Goal: Task Accomplishment & Management: Complete application form

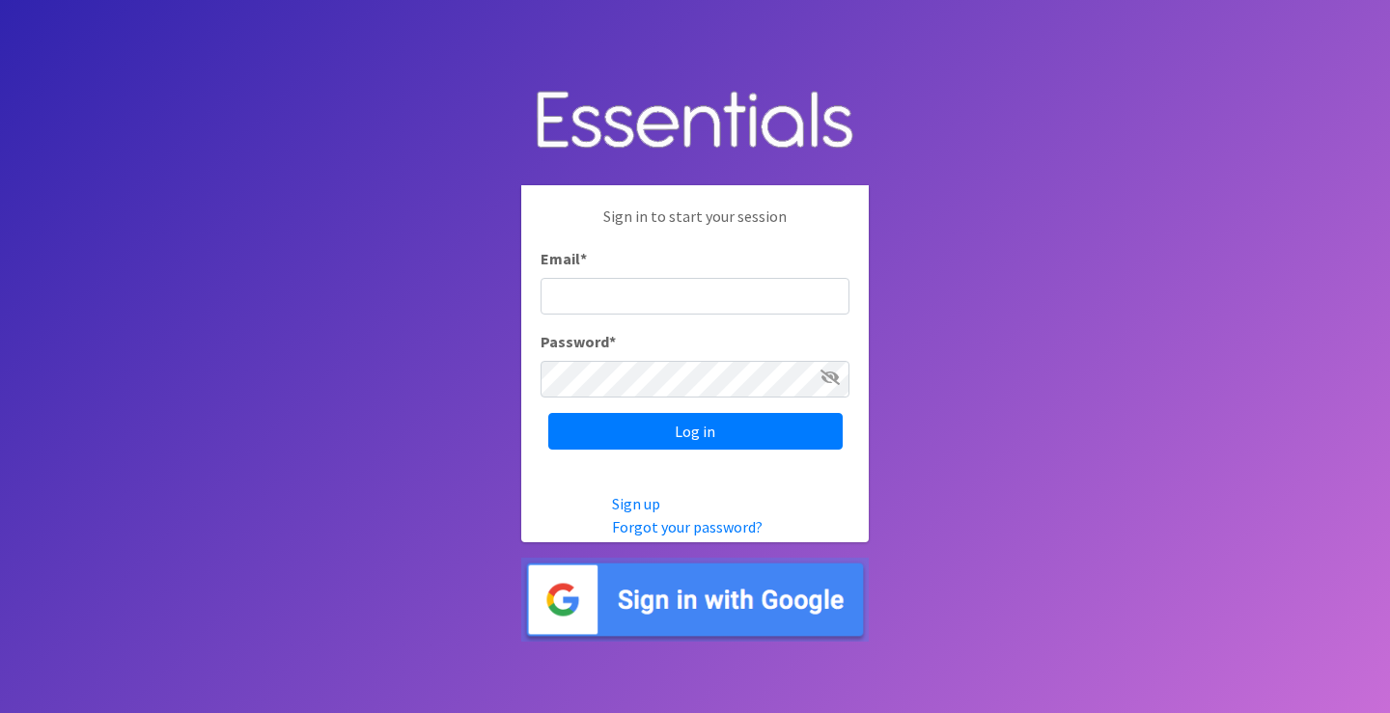
type input "[EMAIL_ADDRESS][DOMAIN_NAME]"
click at [824, 377] on icon at bounding box center [830, 377] width 19 height 15
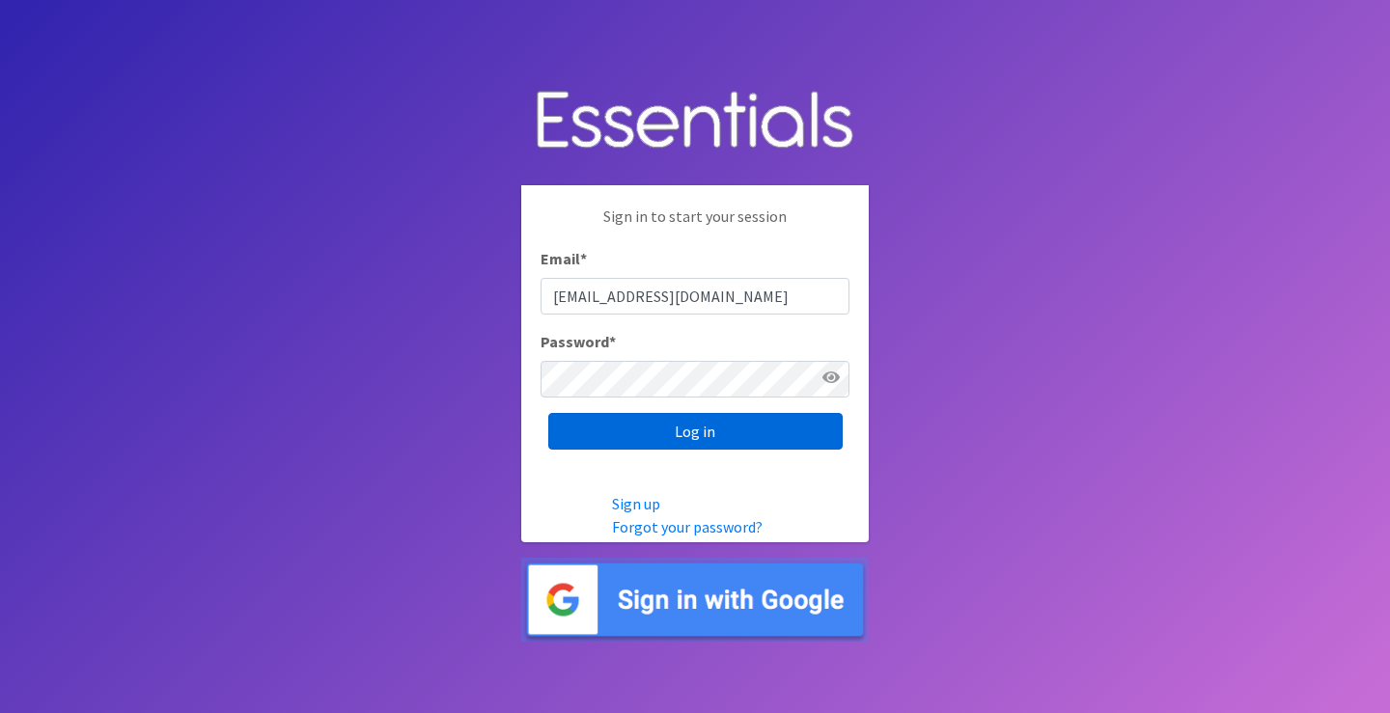
click at [722, 434] on input "Log in" at bounding box center [695, 431] width 294 height 37
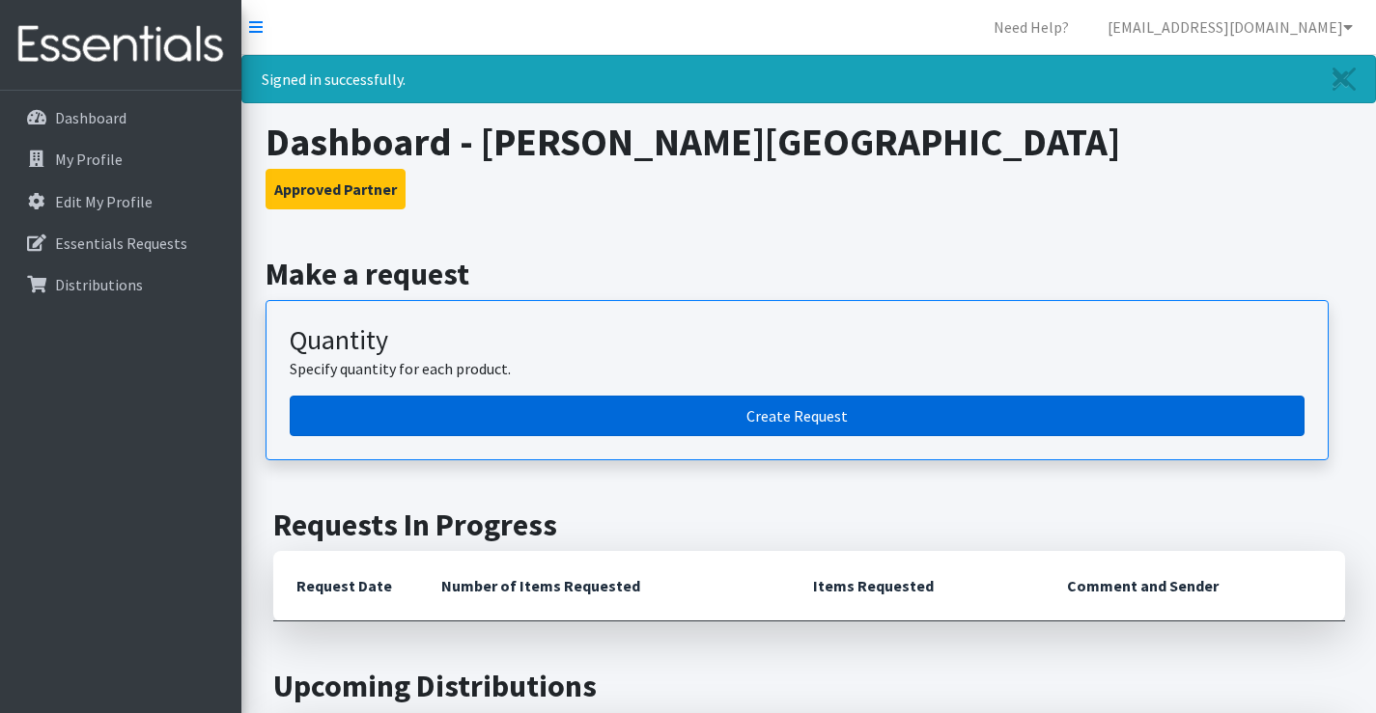
click at [575, 412] on link "Create Request" at bounding box center [797, 416] width 1015 height 41
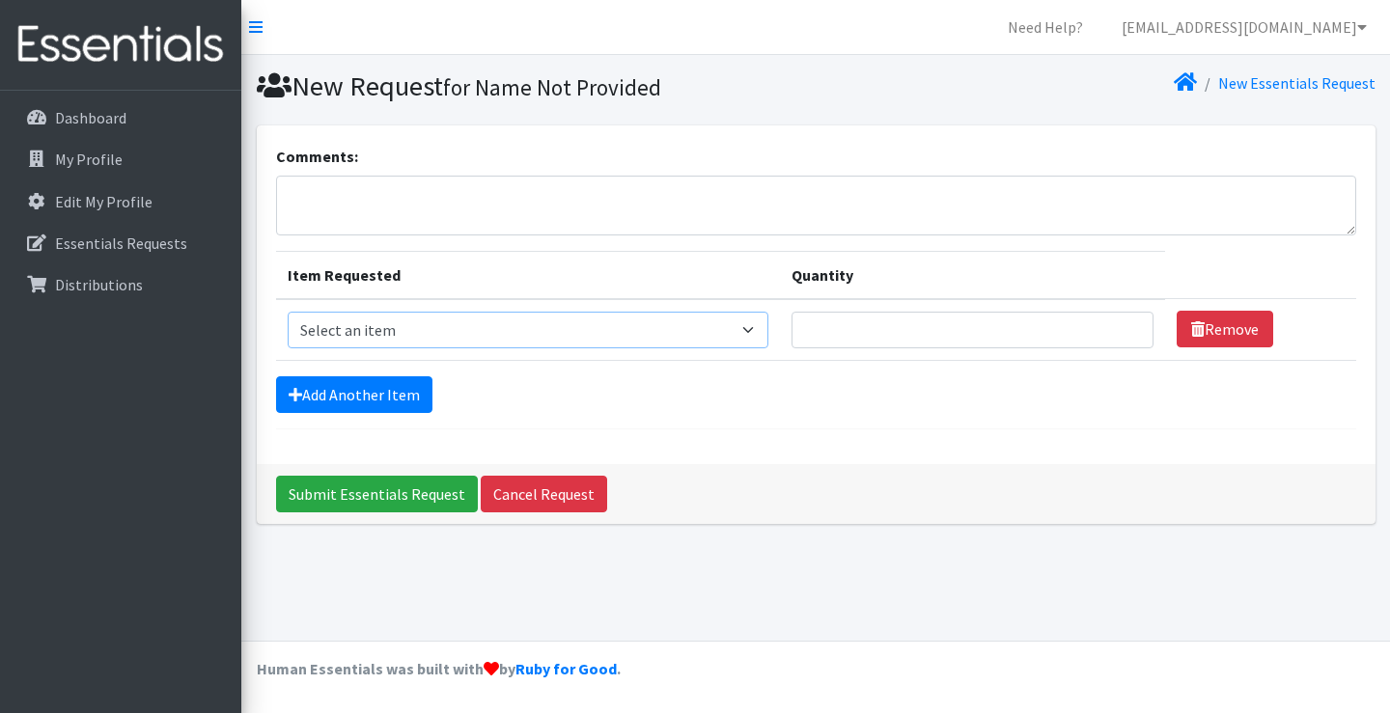
click at [697, 343] on select "Select an item Liners (Pack of 100) Makeup Bag (25) Pads 1 (Pack of 25) Pads 2 …" at bounding box center [529, 330] width 482 height 37
select select "13447"
click at [288, 312] on select "Select an item Liners (Pack of 100) Makeup Bag (25) Pads 1 (Pack of 25) Pads 2 …" at bounding box center [529, 330] width 482 height 37
click at [1116, 336] on input "Quantity" at bounding box center [973, 330] width 362 height 37
click at [1128, 323] on input "1" at bounding box center [973, 330] width 362 height 37
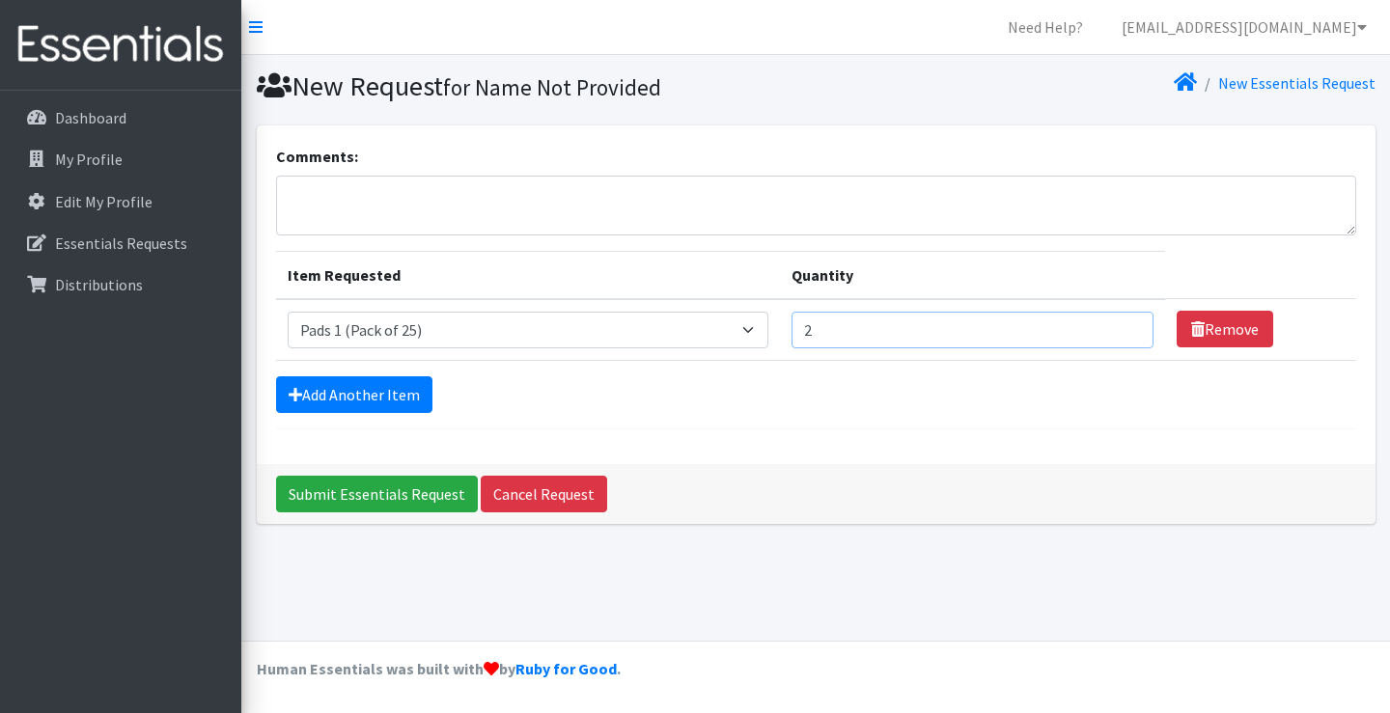
click at [1127, 323] on input "2" at bounding box center [973, 330] width 362 height 37
click at [1127, 323] on input "3" at bounding box center [973, 330] width 362 height 37
click at [1127, 323] on input "4" at bounding box center [973, 330] width 362 height 37
click at [1127, 323] on input "5" at bounding box center [973, 330] width 362 height 37
type input "6"
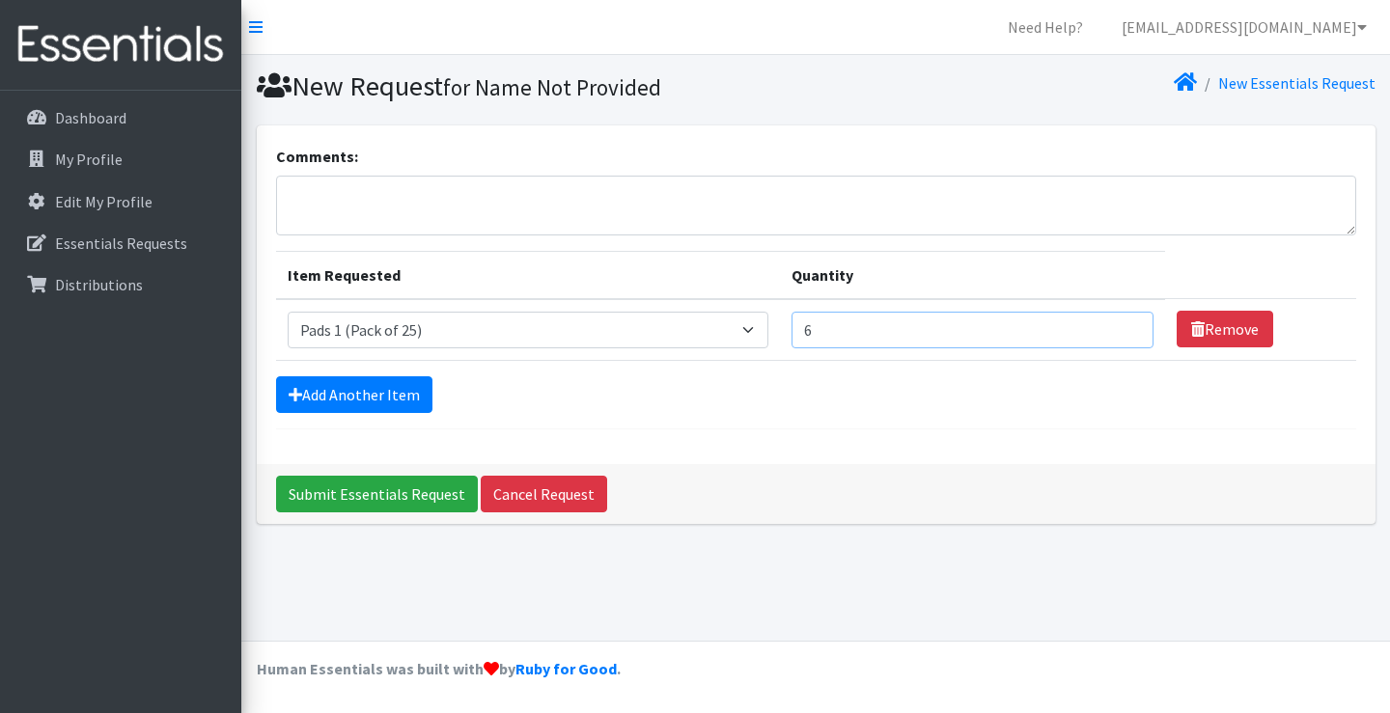
click at [1127, 323] on input "6" at bounding box center [973, 330] width 362 height 37
click at [389, 403] on link "Add Another Item" at bounding box center [354, 395] width 156 height 37
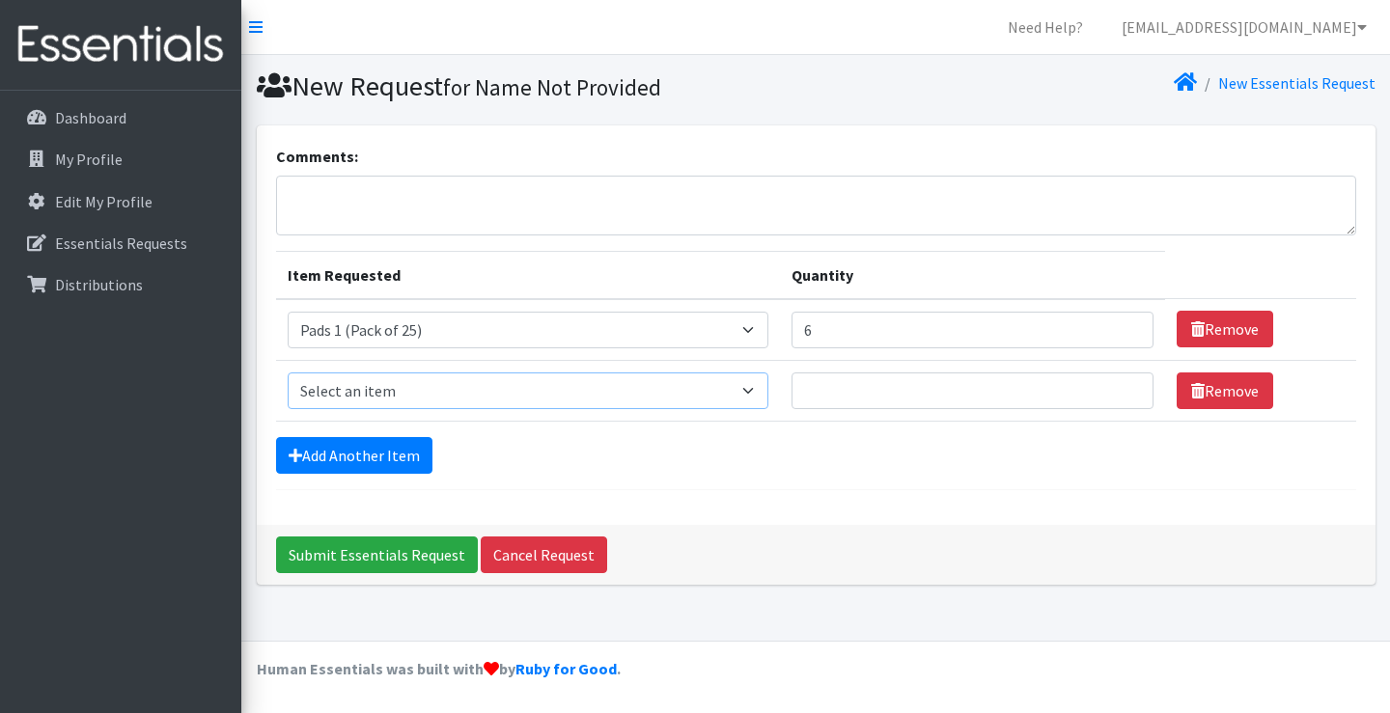
click at [744, 395] on select "Select an item Liners (Pack of 100) Makeup Bag (25) Pads 1 (Pack of 25) Pads 2 …" at bounding box center [529, 391] width 482 height 37
select select "13532"
click at [288, 373] on select "Select an item Liners (Pack of 100) Makeup Bag (25) Pads 1 (Pack of 25) Pads 2 …" at bounding box center [529, 391] width 482 height 37
click at [1122, 389] on input "1" at bounding box center [973, 391] width 362 height 37
click at [1122, 389] on input "2" at bounding box center [973, 391] width 362 height 37
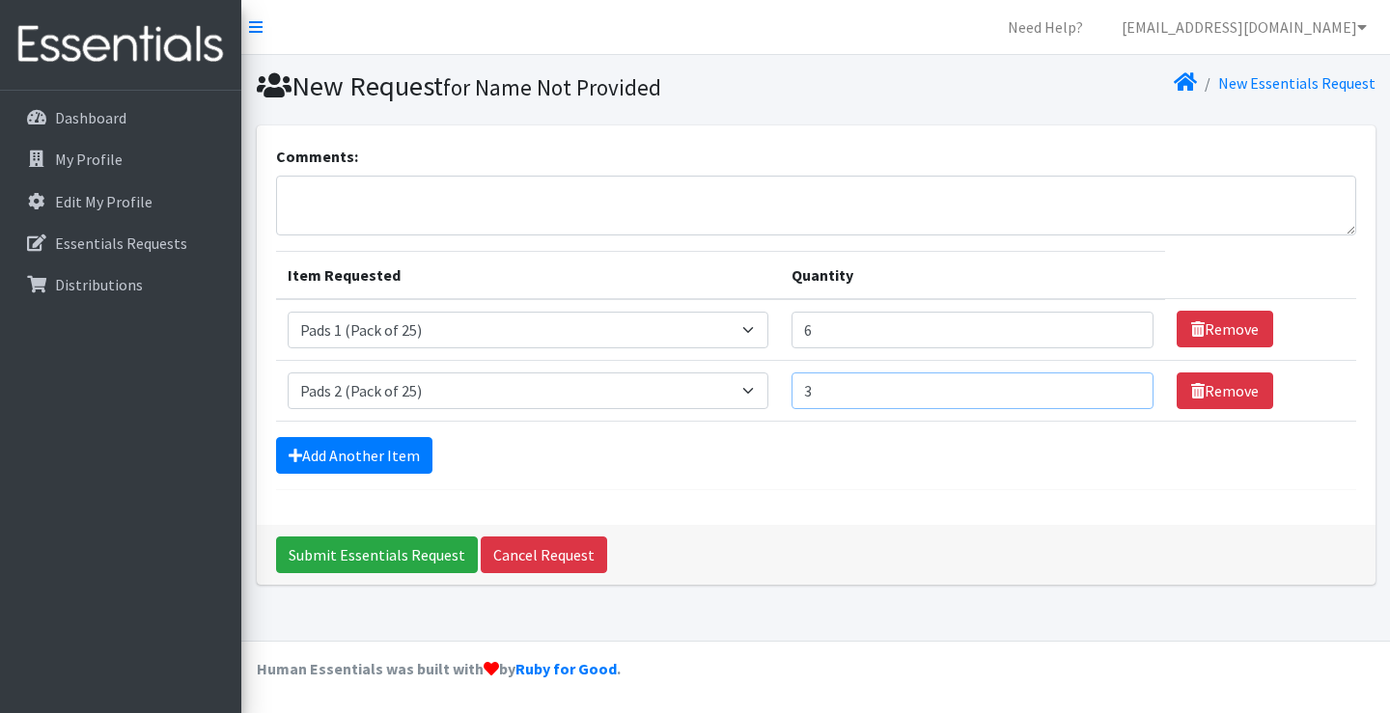
click at [1122, 389] on input "3" at bounding box center [973, 391] width 362 height 37
click at [1122, 389] on input "4" at bounding box center [973, 391] width 362 height 37
click at [1122, 389] on input "5" at bounding box center [973, 391] width 362 height 37
click at [1122, 389] on input "6" at bounding box center [973, 391] width 362 height 37
click at [1122, 389] on input "7" at bounding box center [973, 391] width 362 height 37
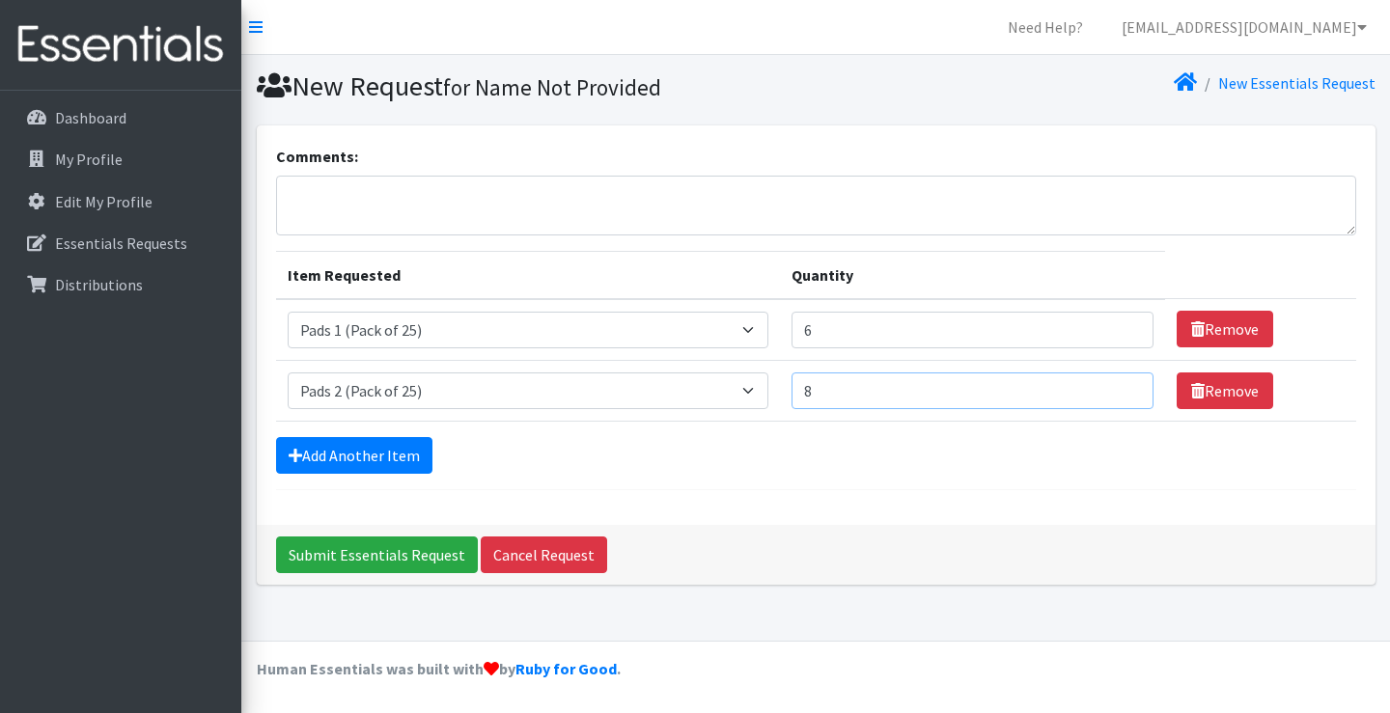
type input "8"
click at [1122, 389] on input "8" at bounding box center [973, 391] width 362 height 37
click at [312, 453] on link "Add Another Item" at bounding box center [354, 455] width 156 height 37
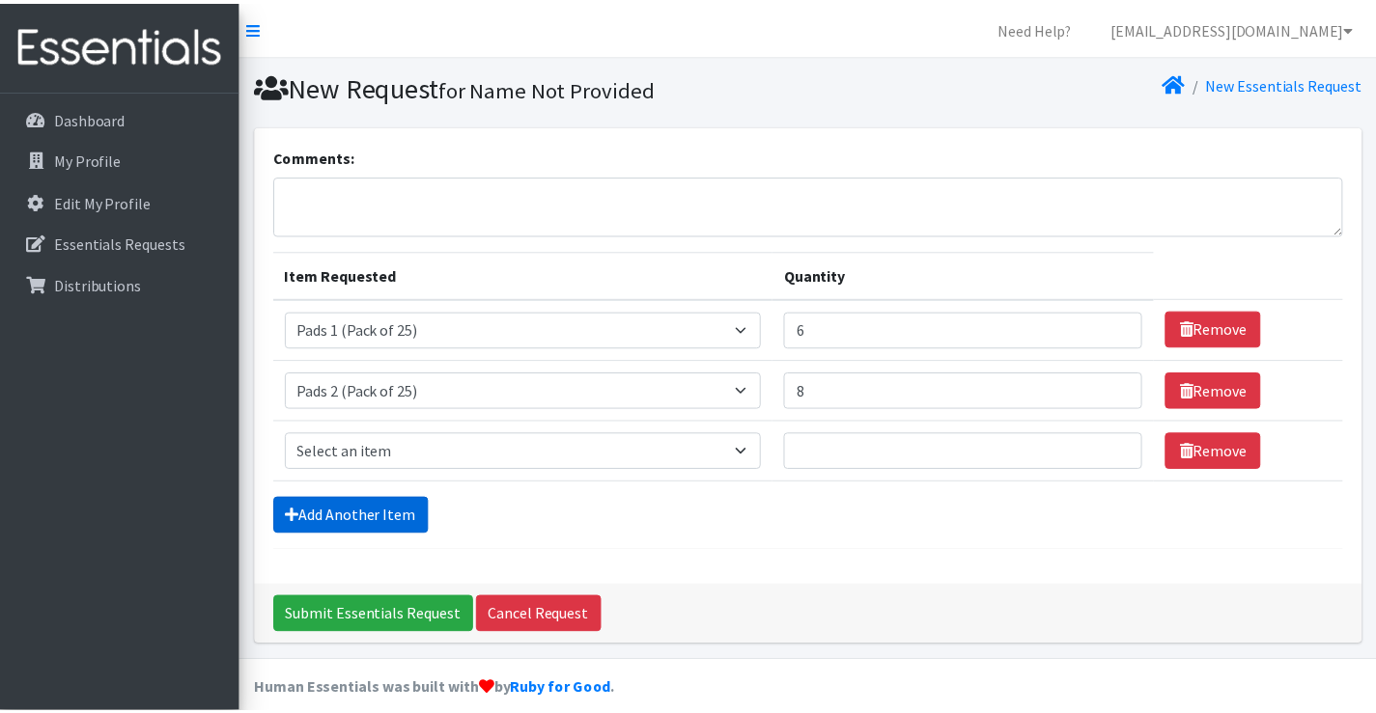
scroll to position [20, 0]
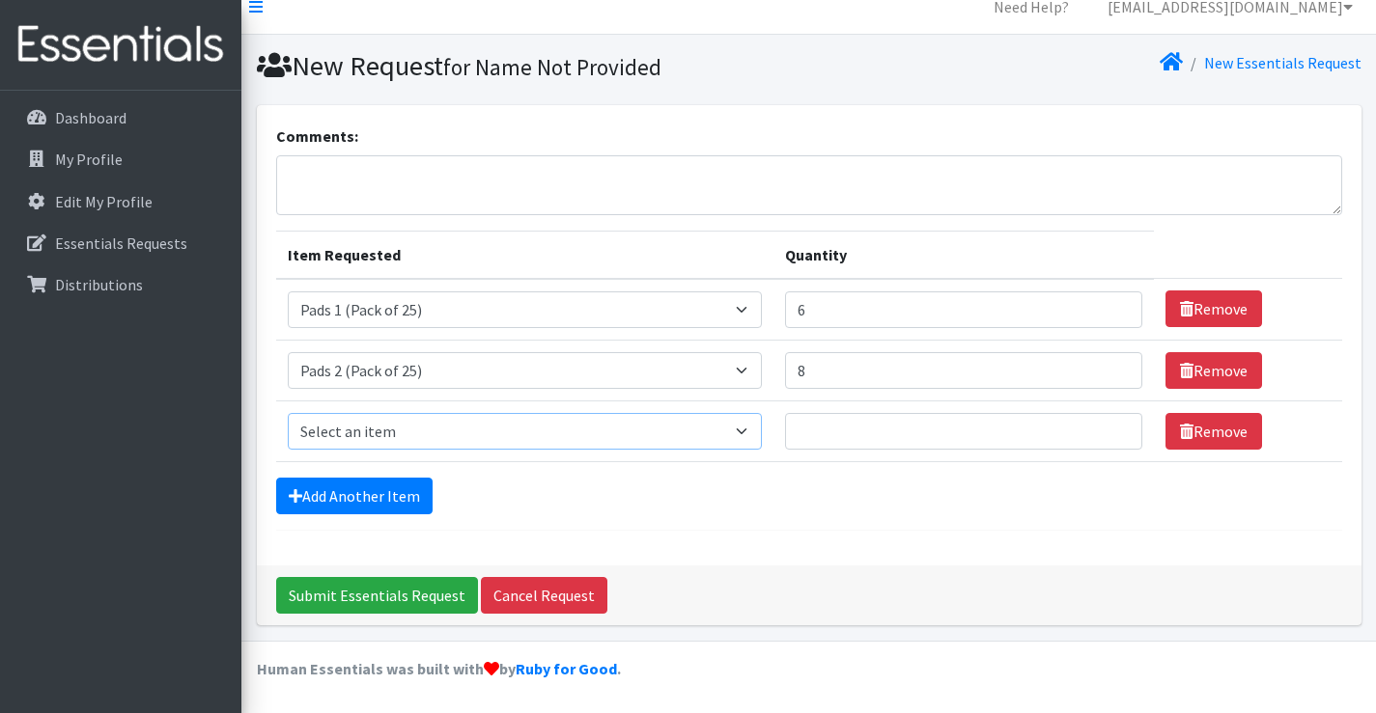
click at [733, 431] on select "Select an item Liners (Pack of 100) Makeup Bag (25) Pads 1 (Pack of 25) Pads 2 …" at bounding box center [525, 431] width 475 height 37
select select "13533"
click at [288, 413] on select "Select an item Liners (Pack of 100) Makeup Bag (25) Pads 1 (Pack of 25) Pads 2 …" at bounding box center [525, 431] width 475 height 37
click at [1112, 430] on input "1" at bounding box center [963, 431] width 357 height 37
click at [1112, 430] on input "2" at bounding box center [963, 431] width 357 height 37
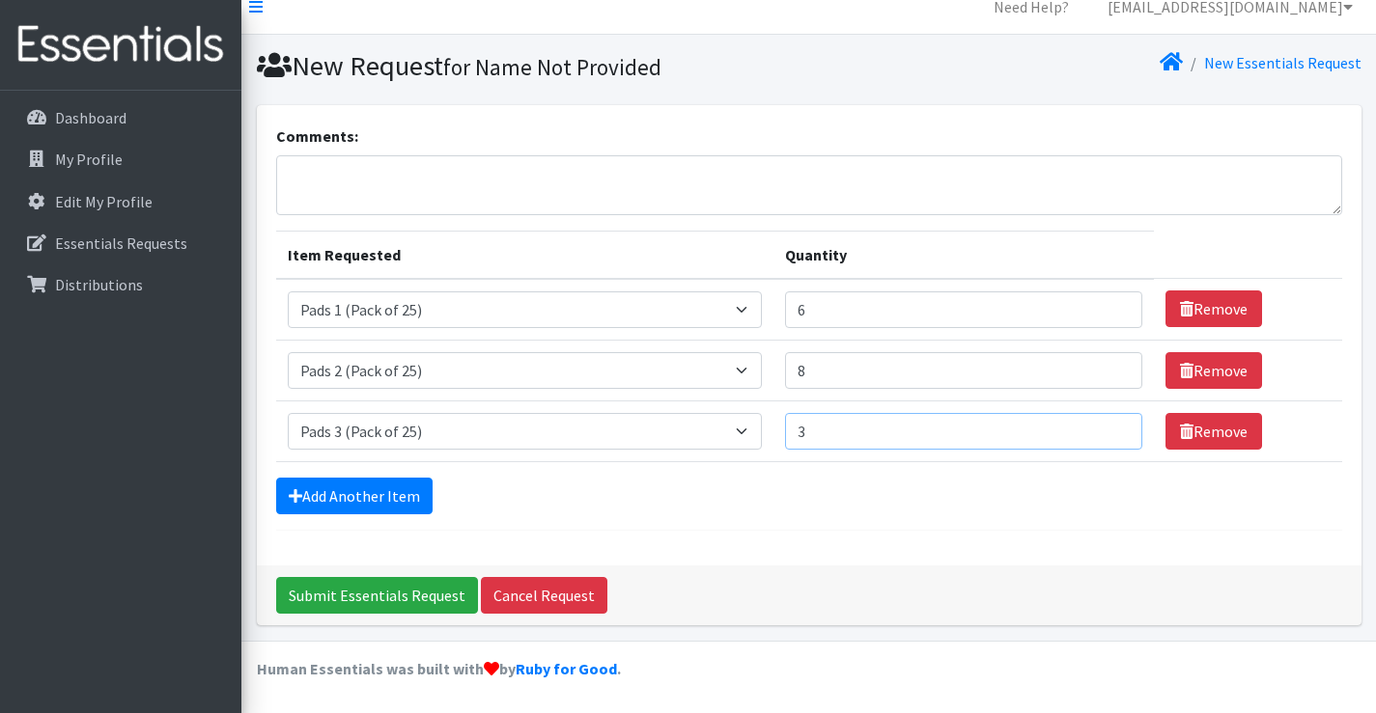
click at [1112, 430] on input "3" at bounding box center [963, 431] width 357 height 37
click at [1112, 430] on input "4" at bounding box center [963, 431] width 357 height 37
click at [1112, 430] on input "5" at bounding box center [963, 431] width 357 height 37
click at [1112, 430] on input "6" at bounding box center [963, 431] width 357 height 37
click at [1112, 430] on input "7" at bounding box center [963, 431] width 357 height 37
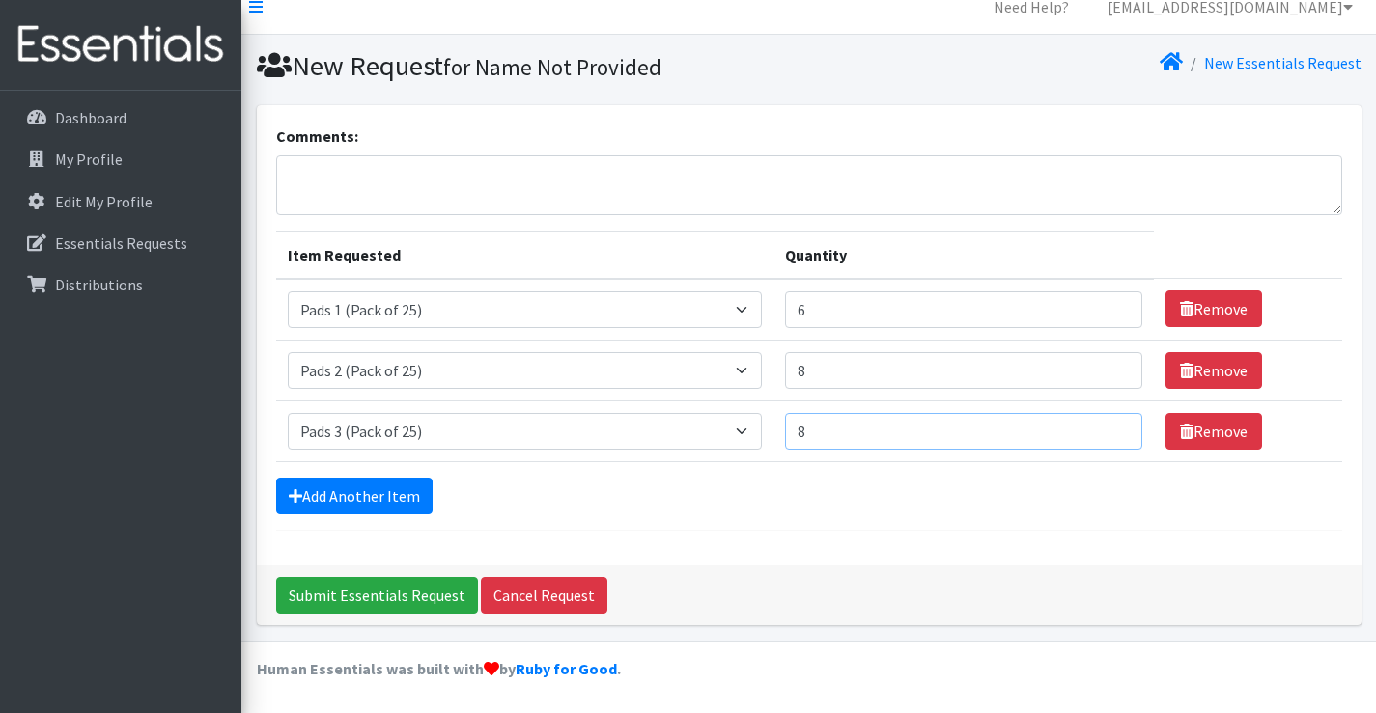
type input "8"
click at [1112, 430] on input "8" at bounding box center [963, 431] width 357 height 37
click at [332, 491] on link "Add Another Item" at bounding box center [354, 496] width 156 height 37
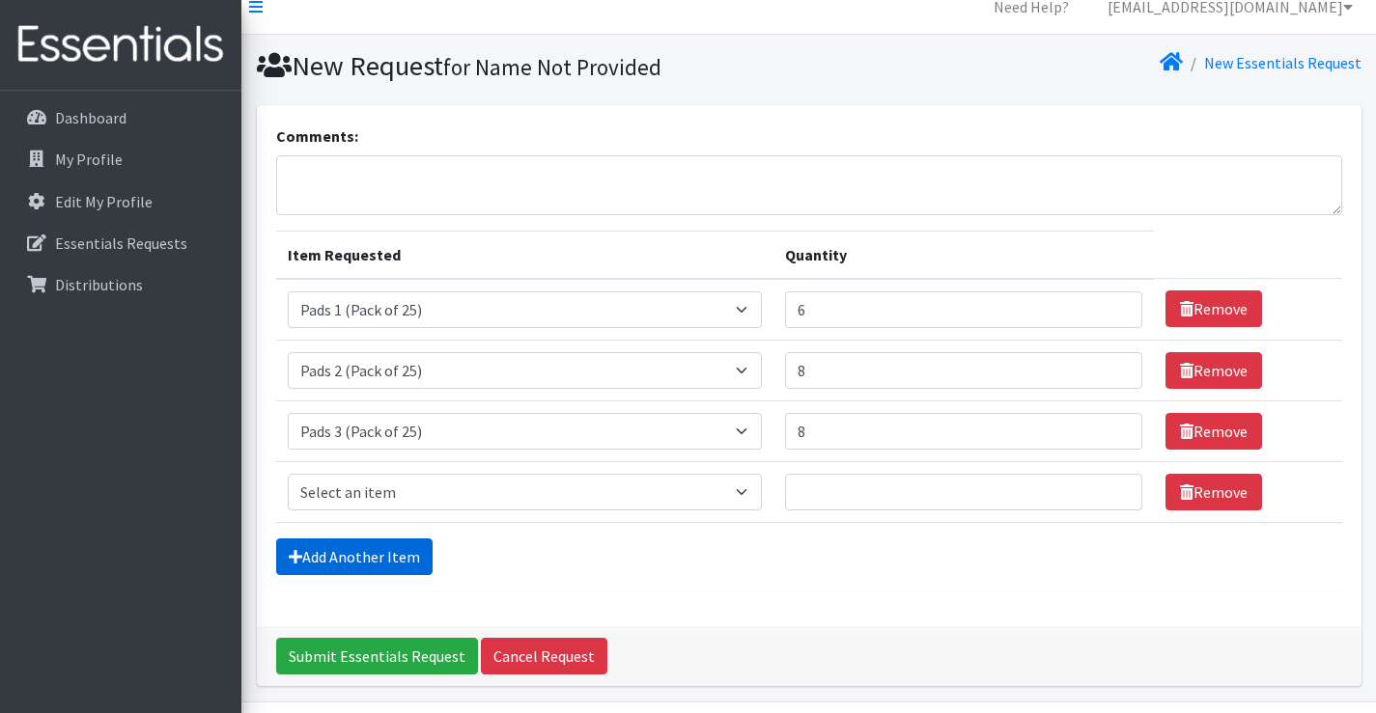
scroll to position [81, 0]
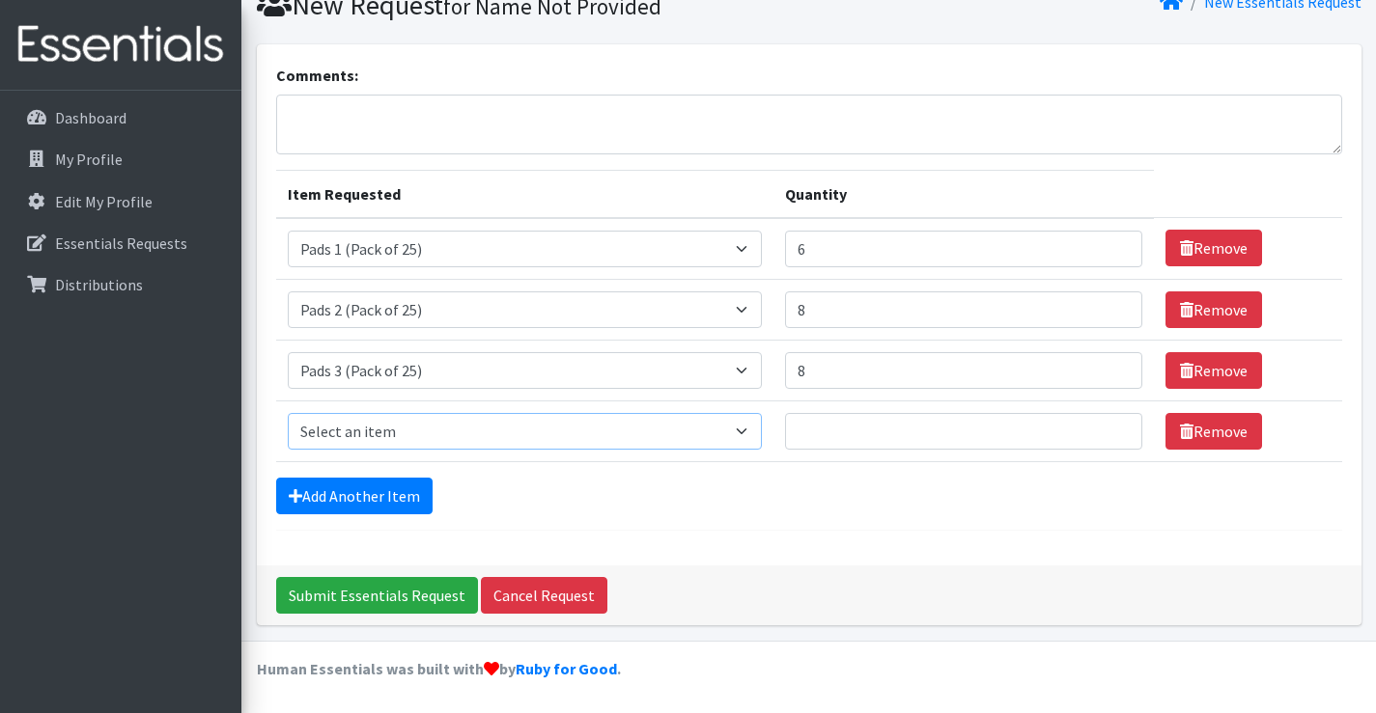
click at [739, 437] on select "Select an item Liners (Pack of 100) Makeup Bag (25) Pads 1 (Pack of 25) Pads 2 …" at bounding box center [525, 431] width 475 height 37
select select "13534"
click at [288, 413] on select "Select an item Liners (Pack of 100) Makeup Bag (25) Pads 1 (Pack of 25) Pads 2 …" at bounding box center [525, 431] width 475 height 37
click at [1111, 425] on input "1" at bounding box center [963, 431] width 357 height 37
click at [1111, 425] on input "2" at bounding box center [963, 431] width 357 height 37
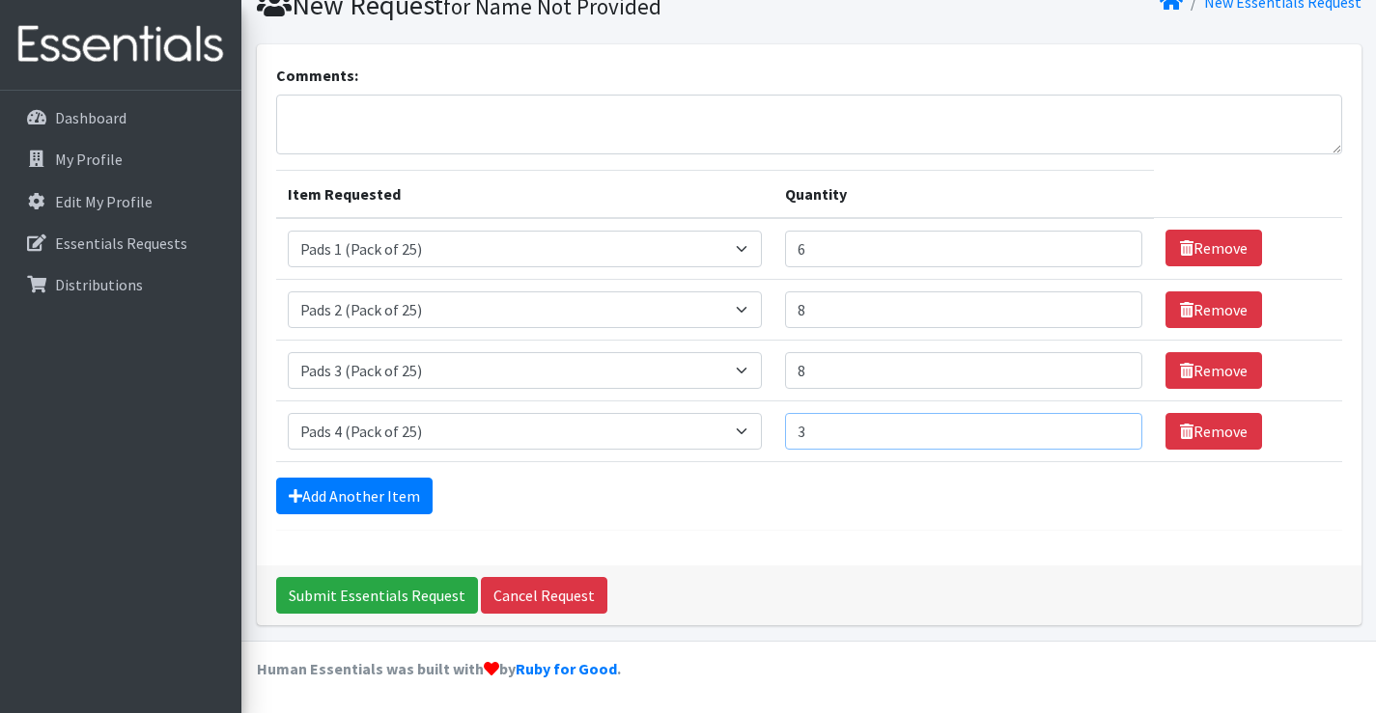
type input "3"
click at [1111, 425] on input "3" at bounding box center [963, 431] width 357 height 37
click at [289, 489] on icon at bounding box center [296, 496] width 14 height 15
click at [381, 496] on link "Add Another Item" at bounding box center [354, 496] width 156 height 37
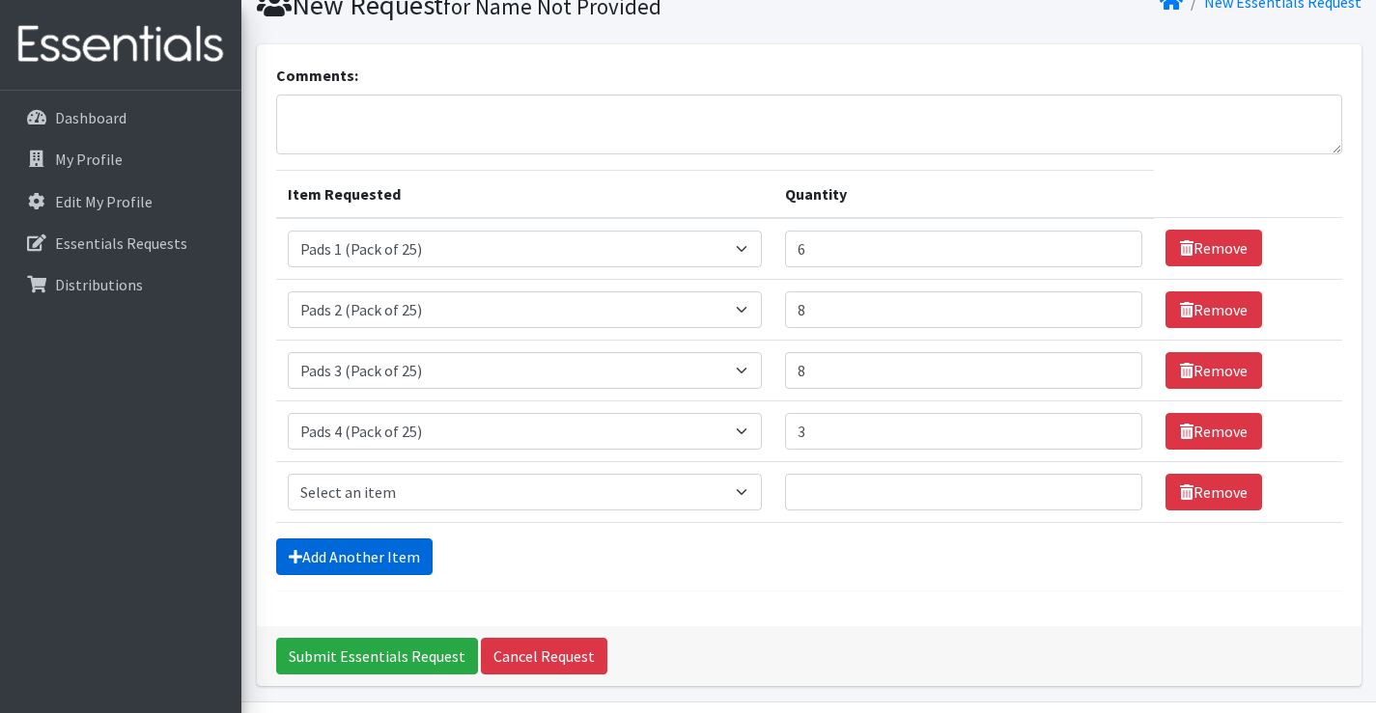
scroll to position [142, 0]
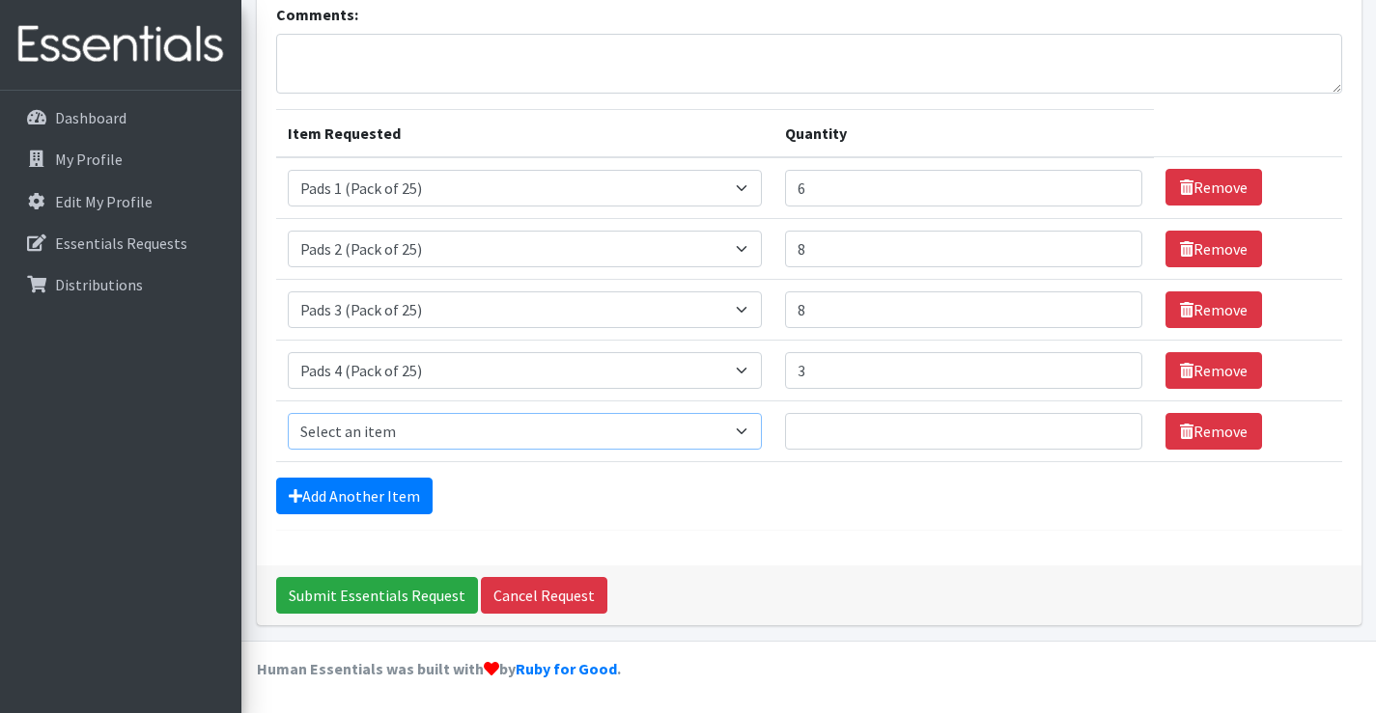
click at [468, 442] on select "Select an item Liners (Pack of 100) Makeup Bag (25) Pads 1 (Pack of 25) Pads 2 …" at bounding box center [525, 431] width 475 height 37
select select "13530"
click at [288, 413] on select "Select an item Liners (Pack of 100) Makeup Bag (25) Pads 1 (Pack of 25) Pads 2 …" at bounding box center [525, 431] width 475 height 37
click at [1112, 428] on input "1" at bounding box center [963, 431] width 357 height 37
click at [1112, 428] on input "2" at bounding box center [963, 431] width 357 height 37
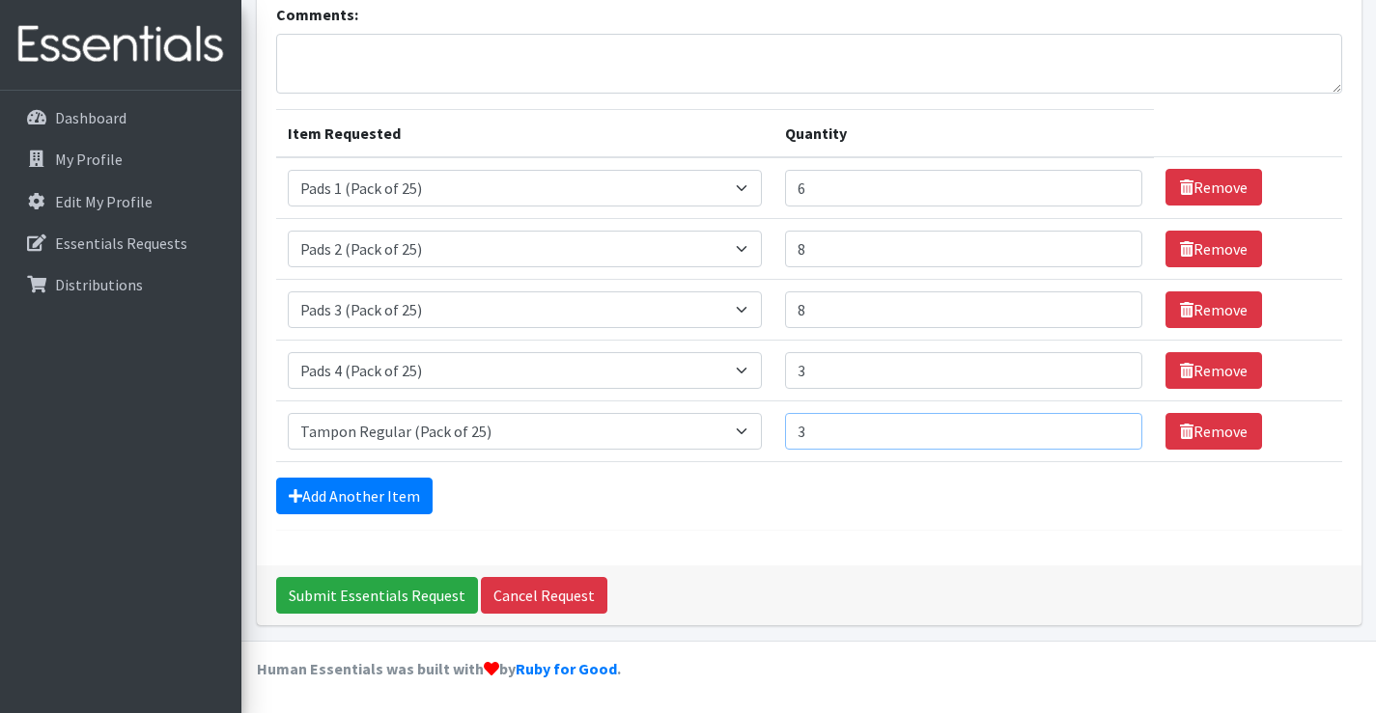
click at [1112, 428] on input "3" at bounding box center [963, 431] width 357 height 37
type input "4"
click at [1112, 428] on input "4" at bounding box center [963, 431] width 357 height 37
click at [386, 493] on link "Add Another Item" at bounding box center [354, 496] width 156 height 37
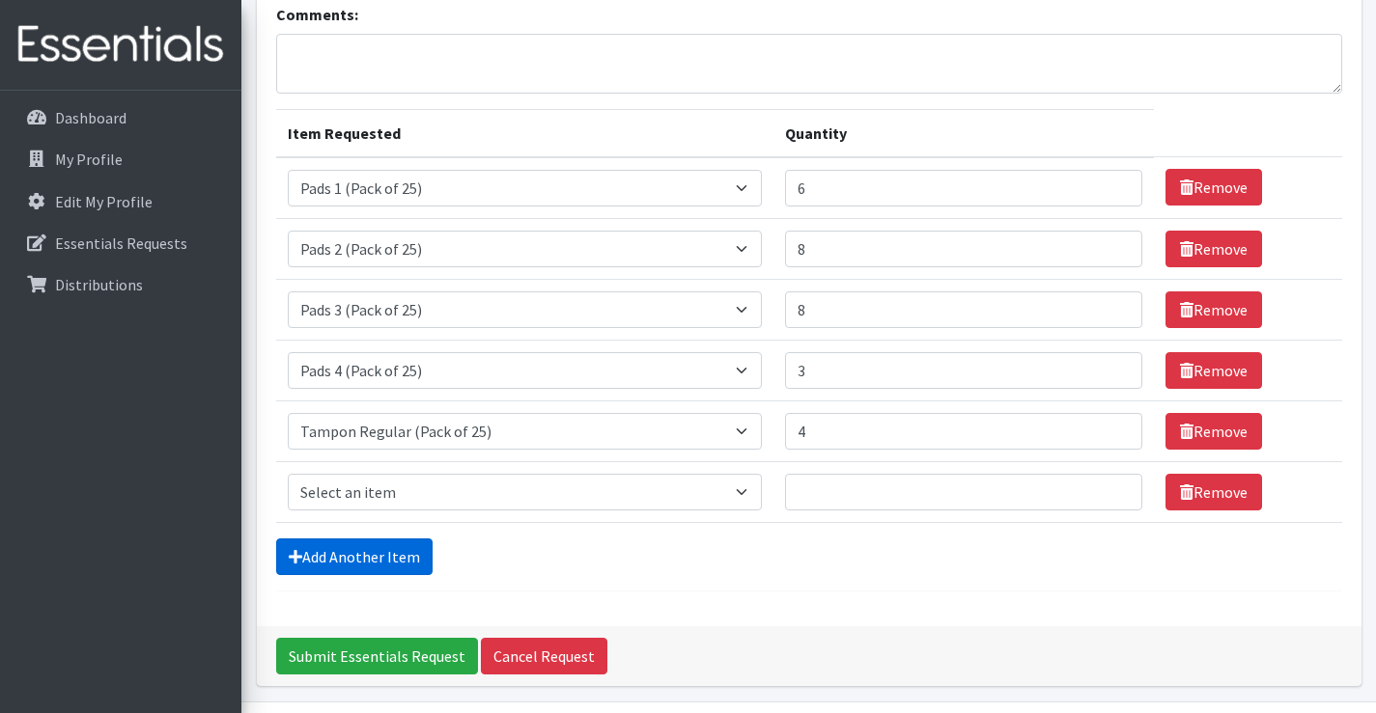
scroll to position [203, 0]
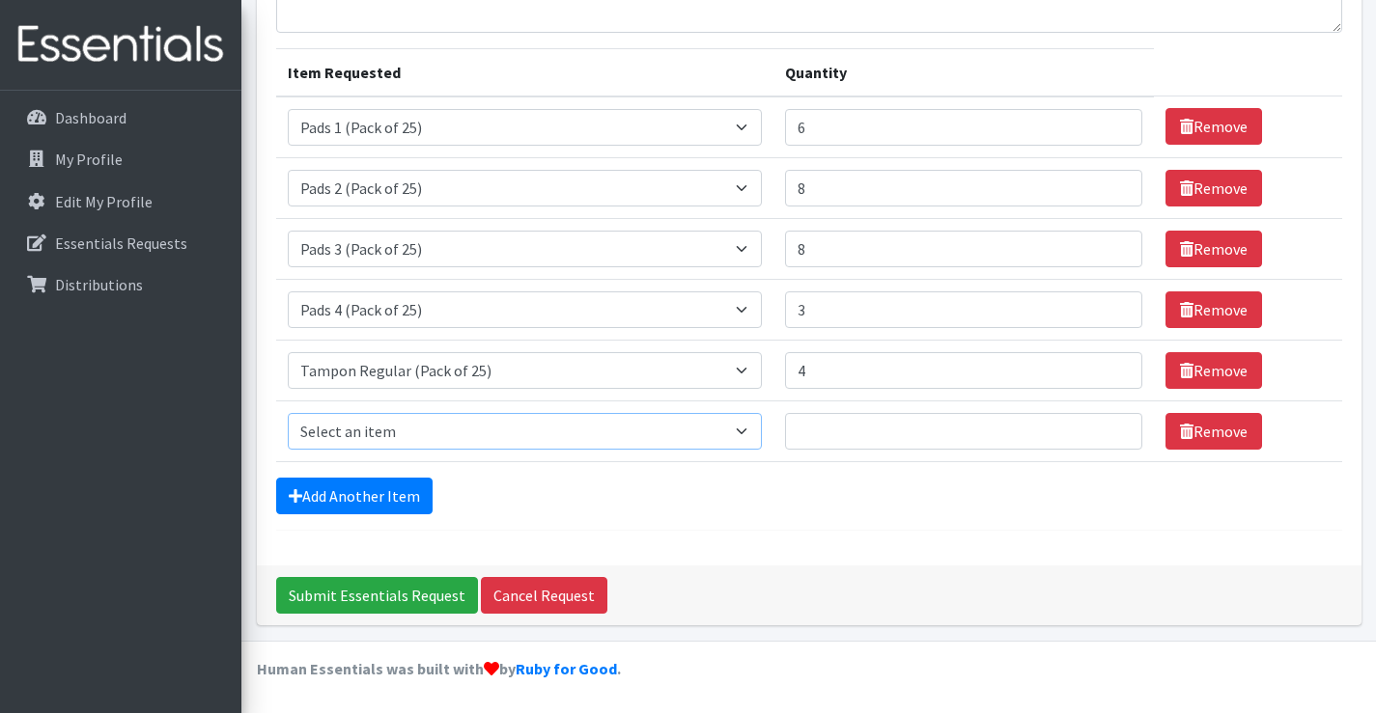
click at [743, 427] on select "Select an item Liners (Pack of 100) Makeup Bag (25) Pads 1 (Pack of 25) Pads 2 …" at bounding box center [525, 431] width 475 height 37
select select "13531"
click at [288, 413] on select "Select an item Liners (Pack of 100) Makeup Bag (25) Pads 1 (Pack of 25) Pads 2 …" at bounding box center [525, 431] width 475 height 37
click at [1104, 423] on input "1" at bounding box center [963, 431] width 357 height 37
click at [1107, 425] on input "2" at bounding box center [963, 431] width 357 height 37
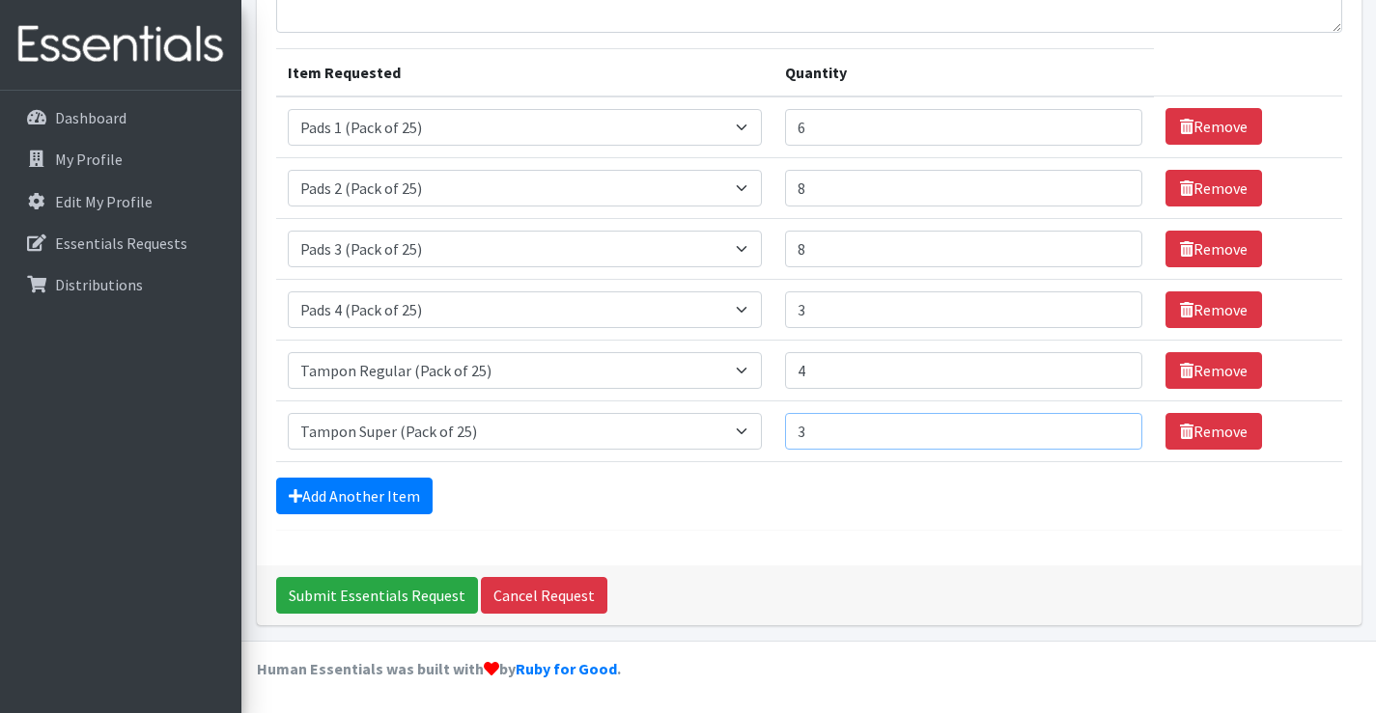
click at [1107, 425] on input "3" at bounding box center [963, 431] width 357 height 37
click at [1107, 425] on input "4" at bounding box center [963, 431] width 357 height 37
click at [1107, 425] on input "5" at bounding box center [963, 431] width 357 height 37
type input "4"
click at [1115, 438] on input "4" at bounding box center [963, 431] width 357 height 37
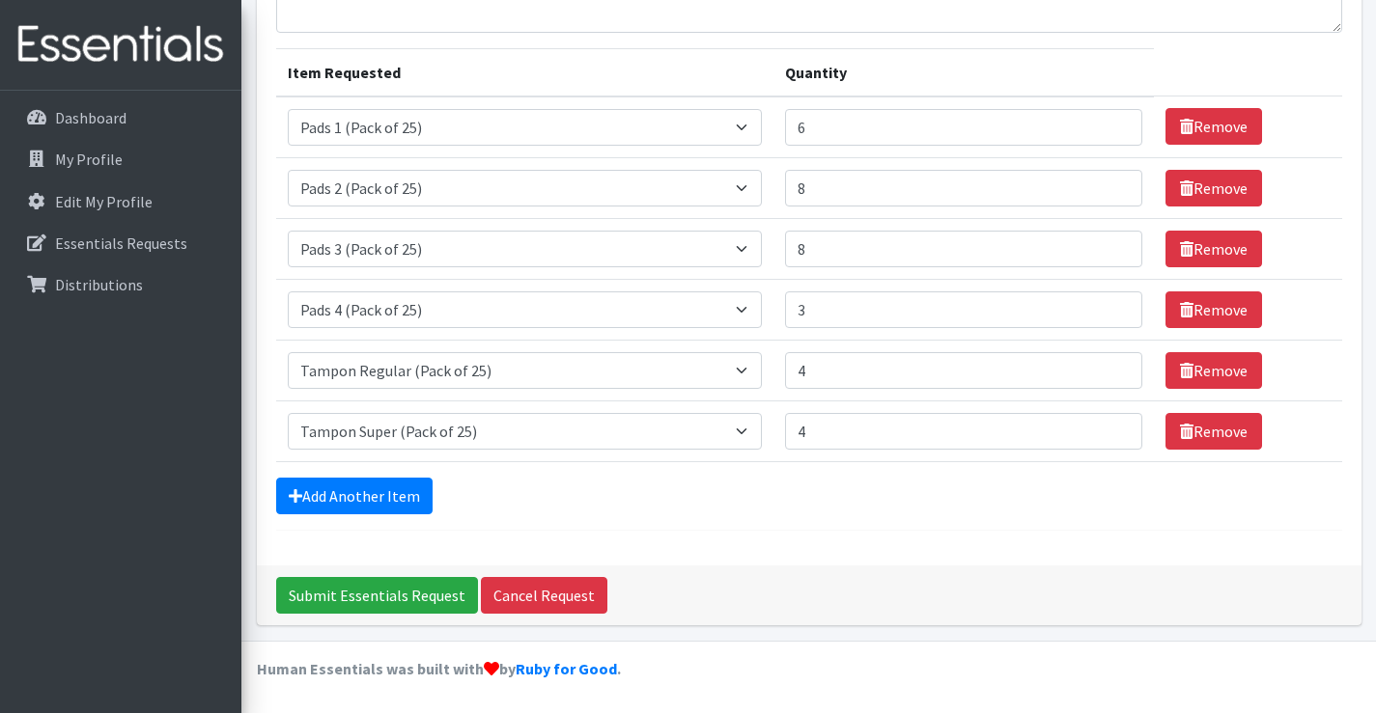
click at [973, 503] on div "Add Another Item" at bounding box center [809, 496] width 1066 height 37
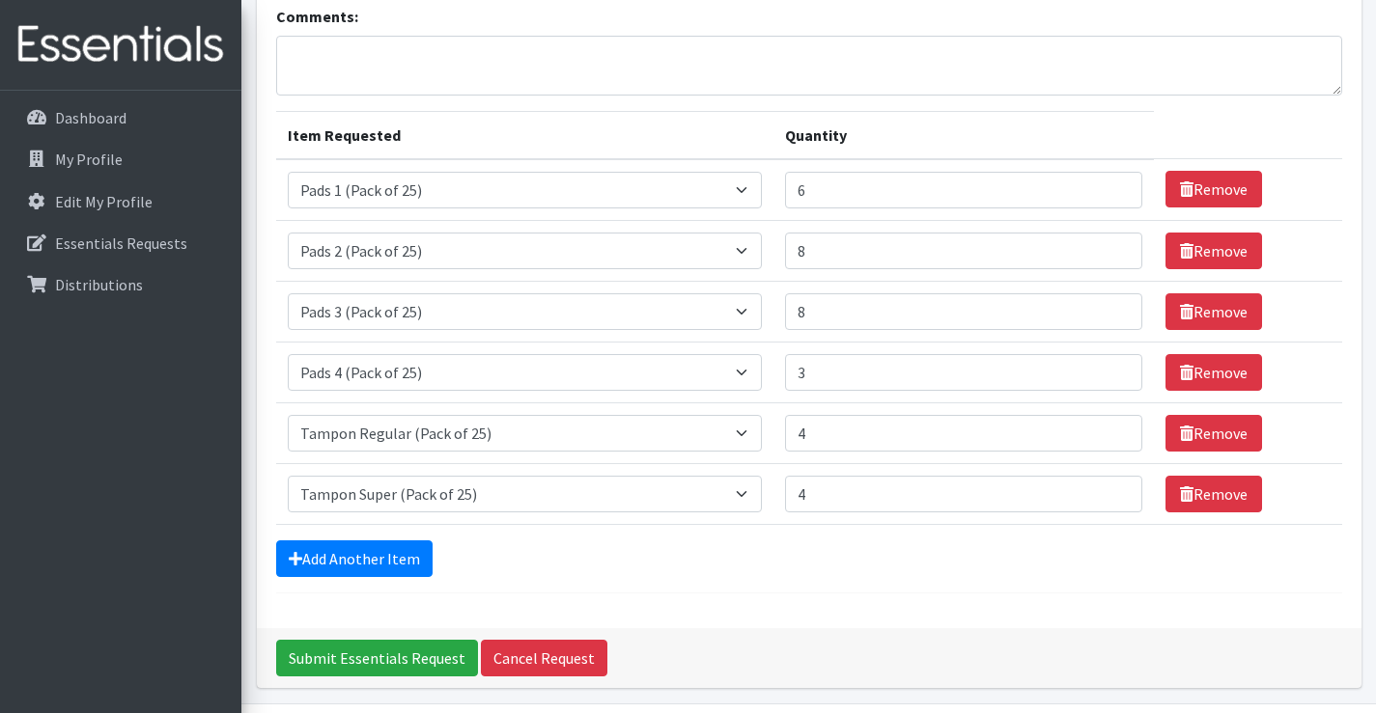
scroll to position [106, 0]
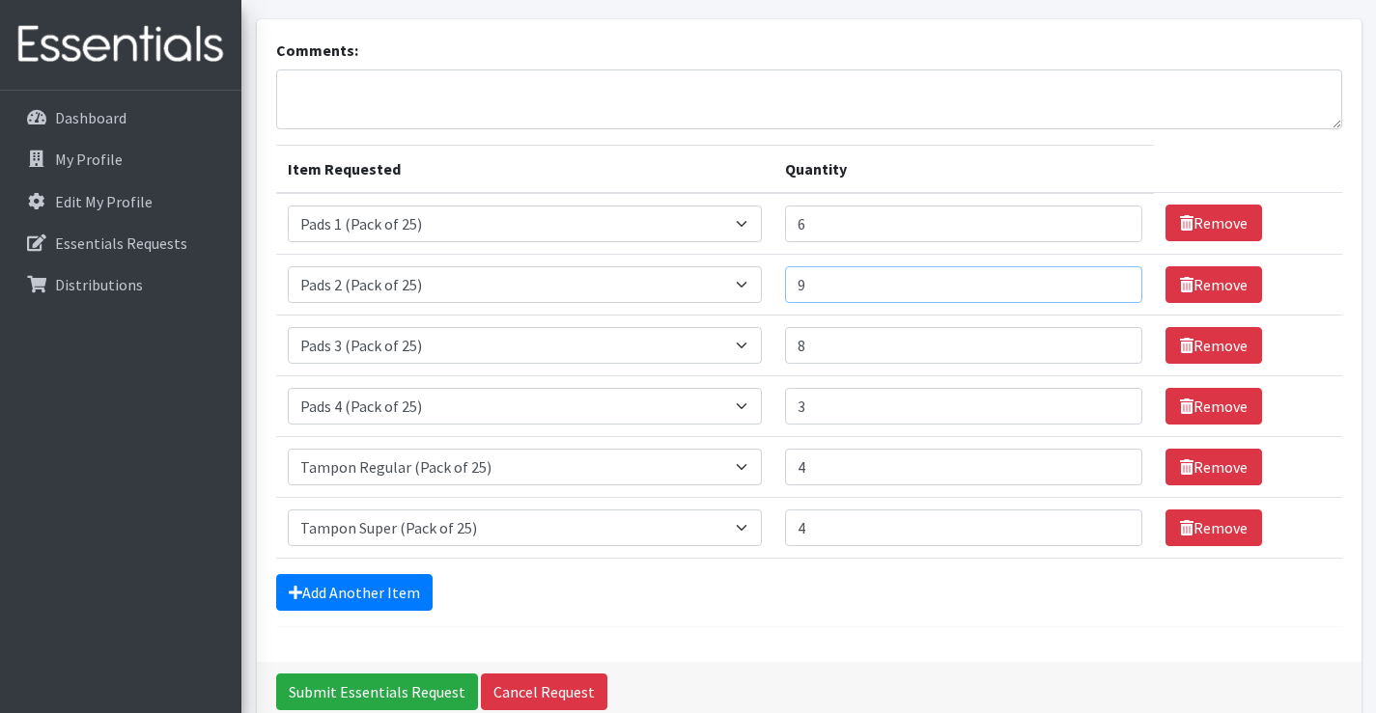
click at [1110, 279] on input "9" at bounding box center [963, 284] width 357 height 37
type input "10"
click at [1110, 279] on input "10" at bounding box center [963, 284] width 357 height 37
click at [1114, 340] on input "9" at bounding box center [963, 345] width 357 height 37
type input "10"
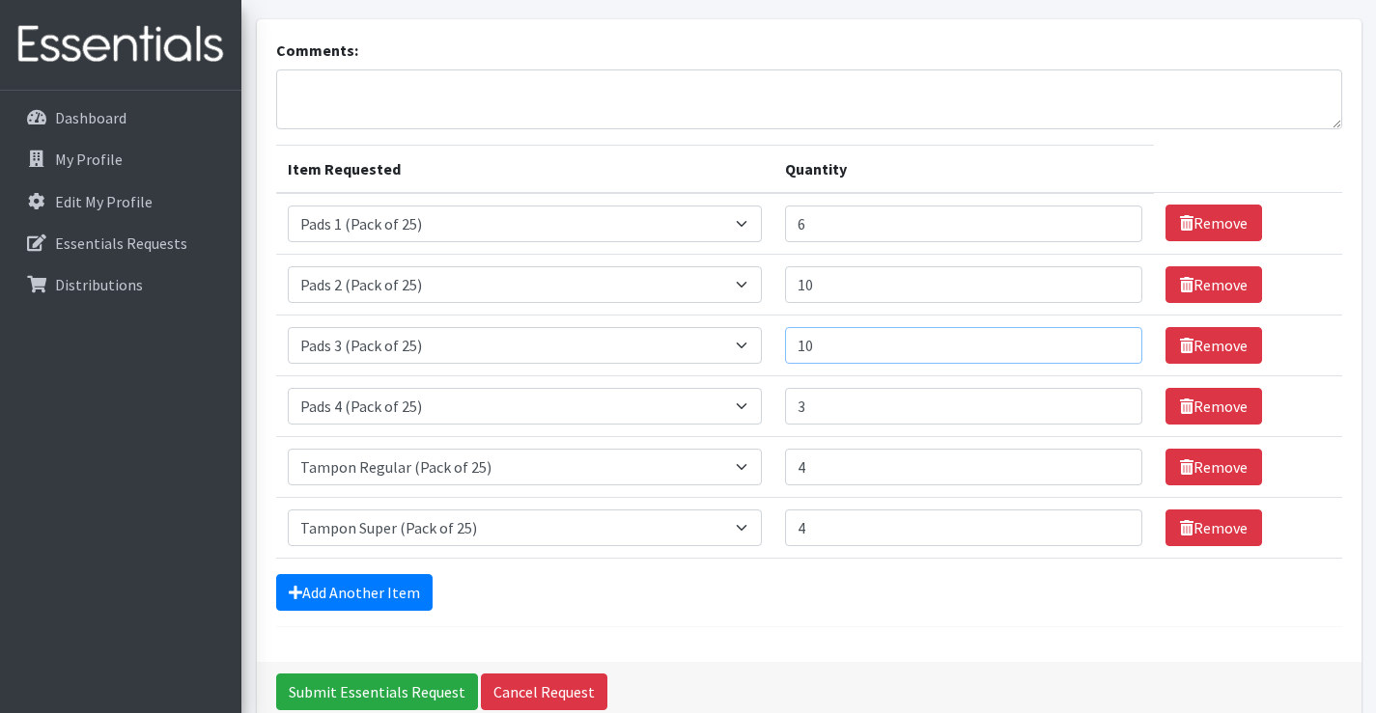
click at [1114, 340] on input "10" at bounding box center [963, 345] width 357 height 37
click at [1209, 403] on link "Remove" at bounding box center [1213, 406] width 97 height 37
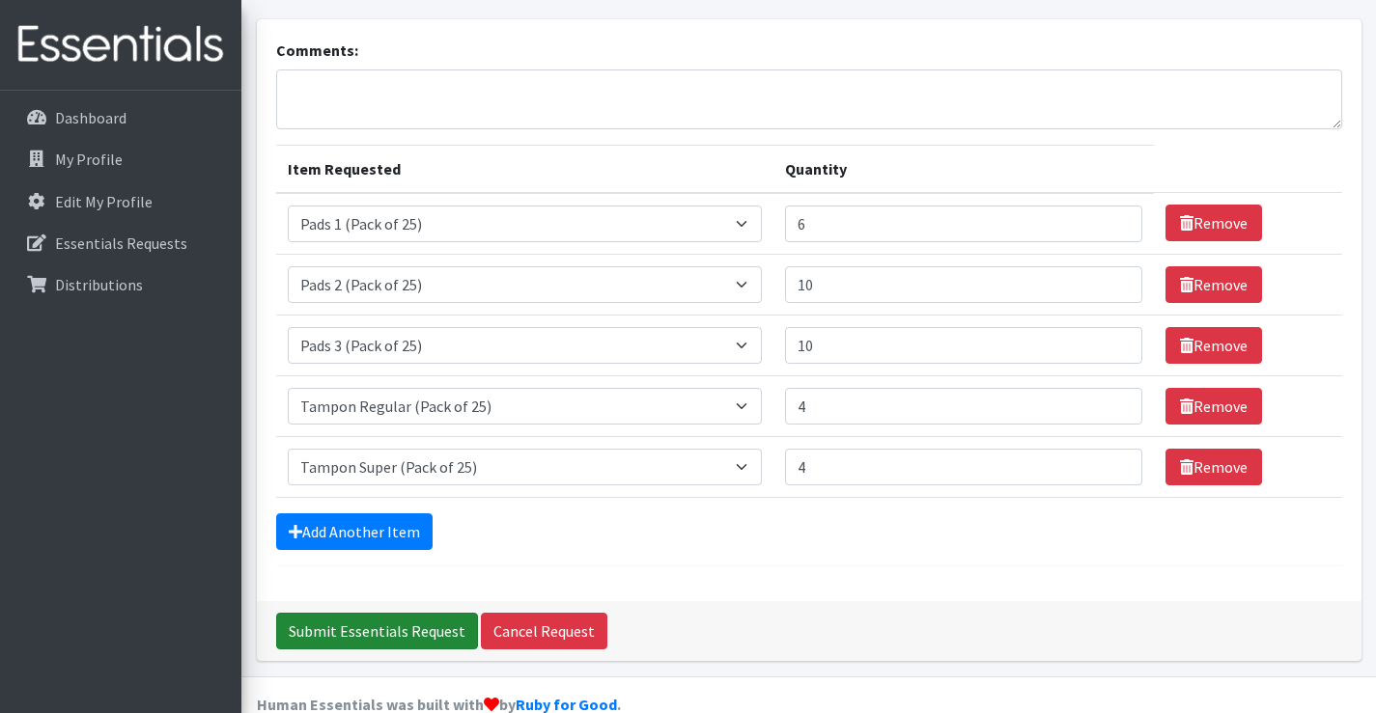
click at [387, 631] on input "Submit Essentials Request" at bounding box center [377, 631] width 202 height 37
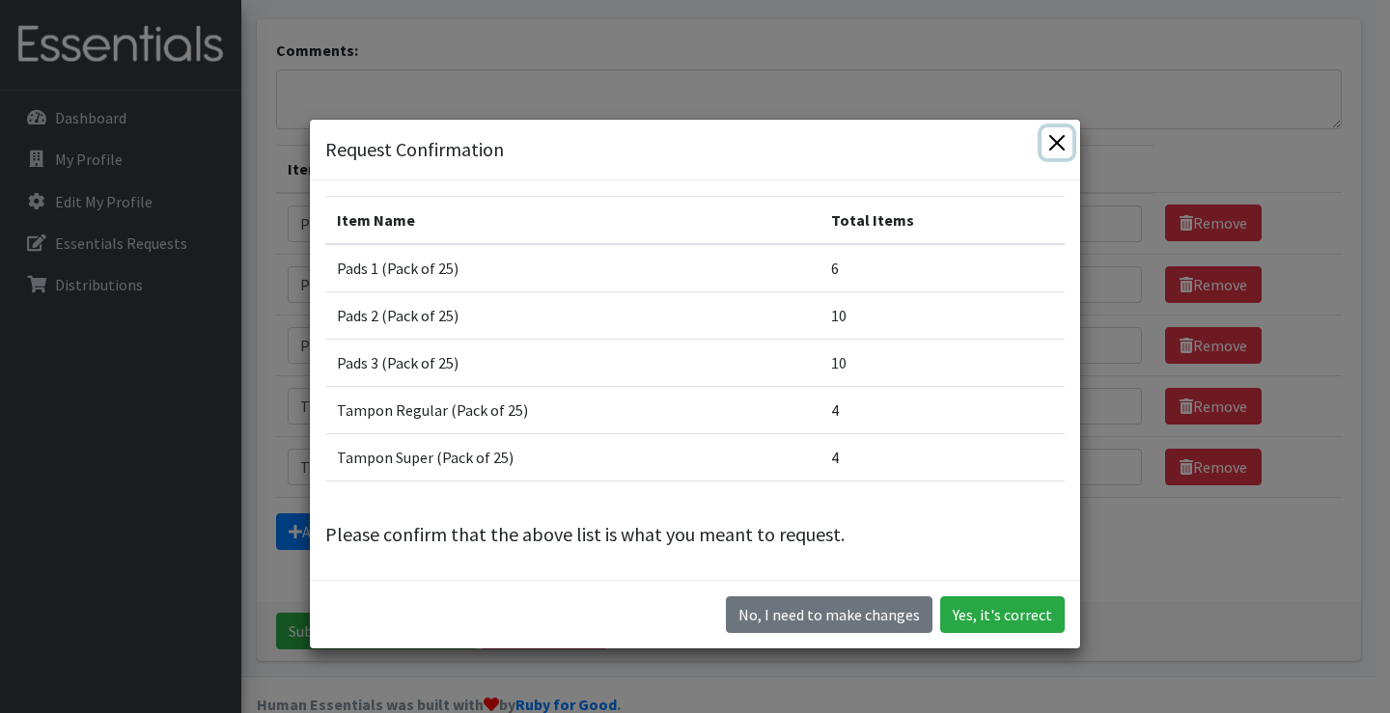
click at [1049, 145] on button "Close" at bounding box center [1057, 142] width 31 height 31
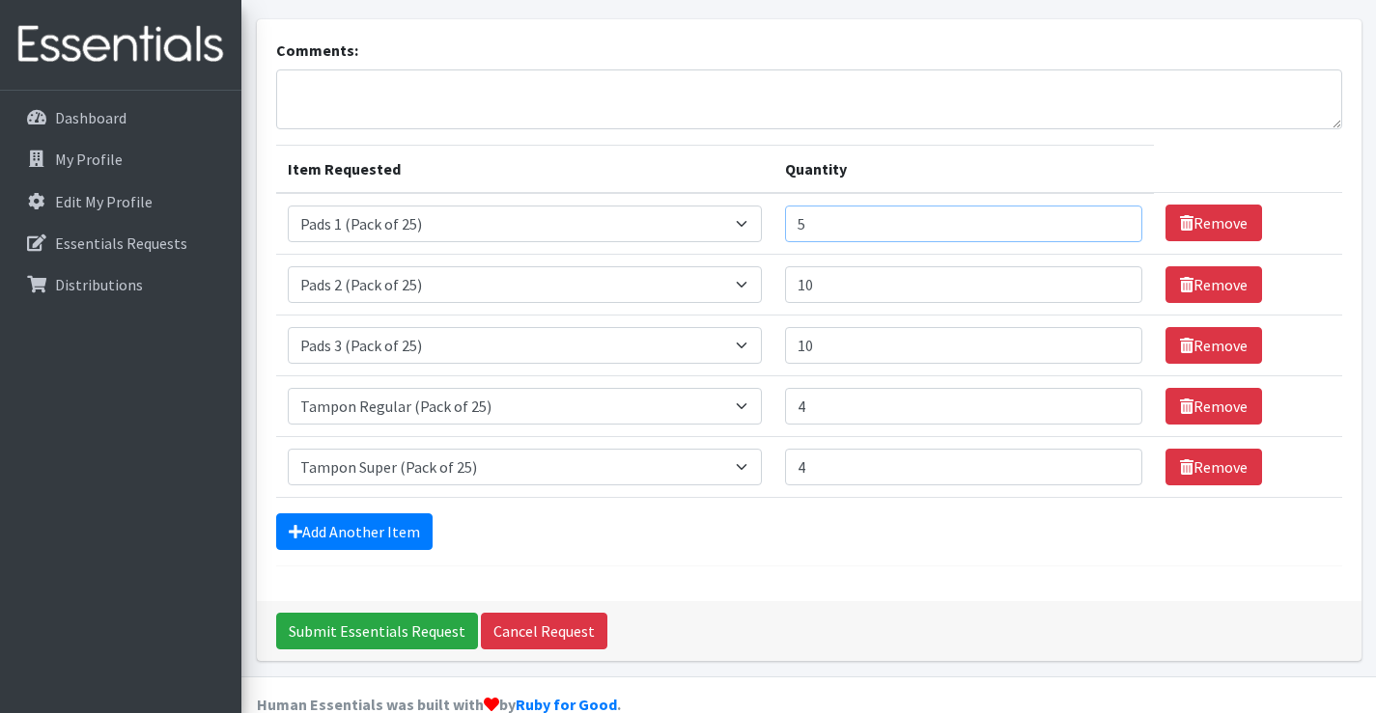
type input "5"
click at [1114, 231] on input "5" at bounding box center [963, 224] width 357 height 37
click at [824, 571] on div "Comments: Item Requested Quantity Item Requested Select an item Liners (Pack of…" at bounding box center [809, 310] width 1104 height 582
click at [364, 629] on input "Submit Essentials Request" at bounding box center [377, 631] width 202 height 37
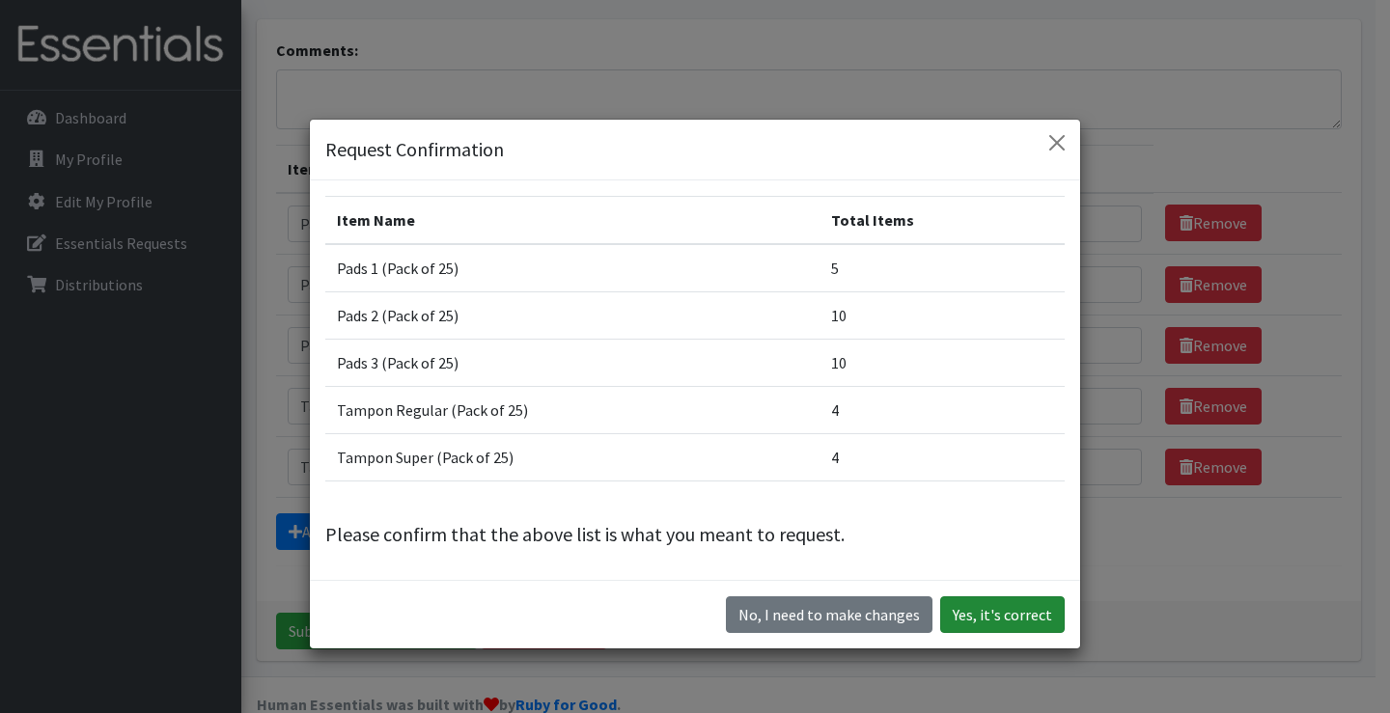
click at [962, 608] on button "Yes, it's correct" at bounding box center [1002, 615] width 125 height 37
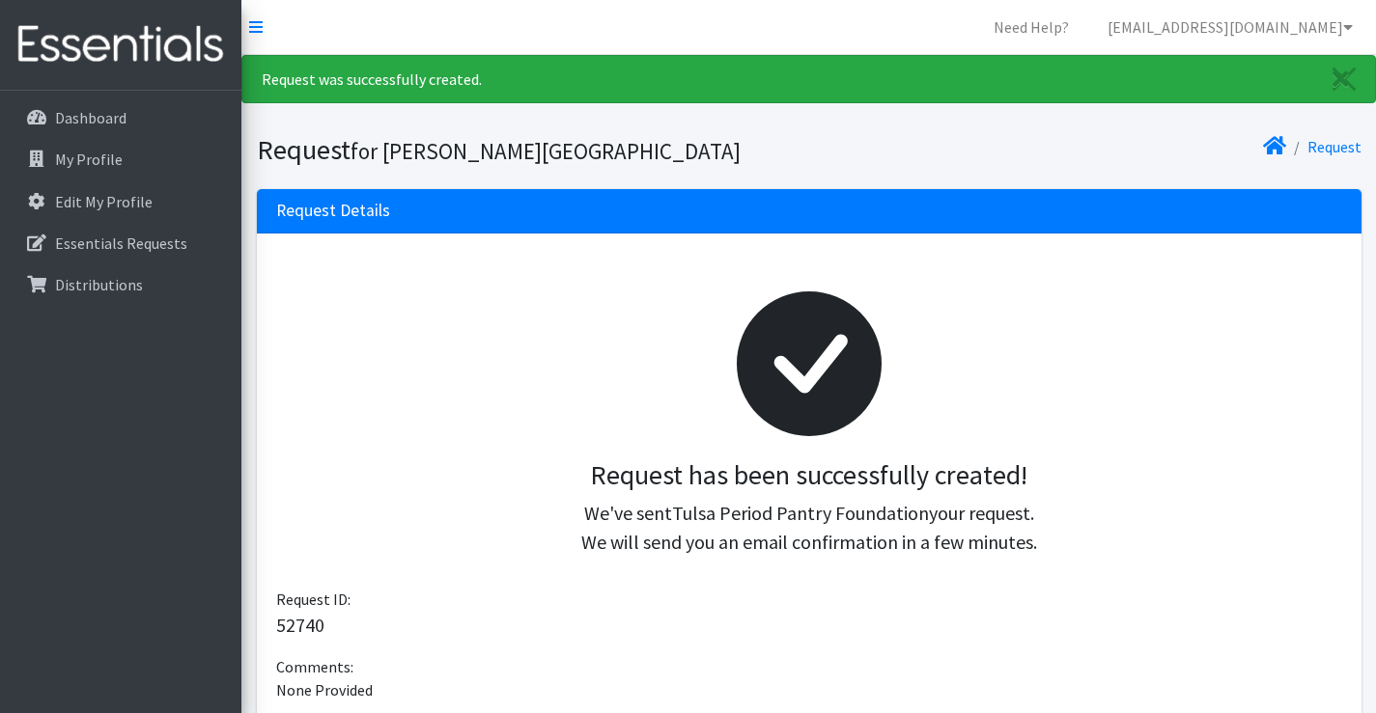
click at [511, 377] on div at bounding box center [809, 363] width 1035 height 191
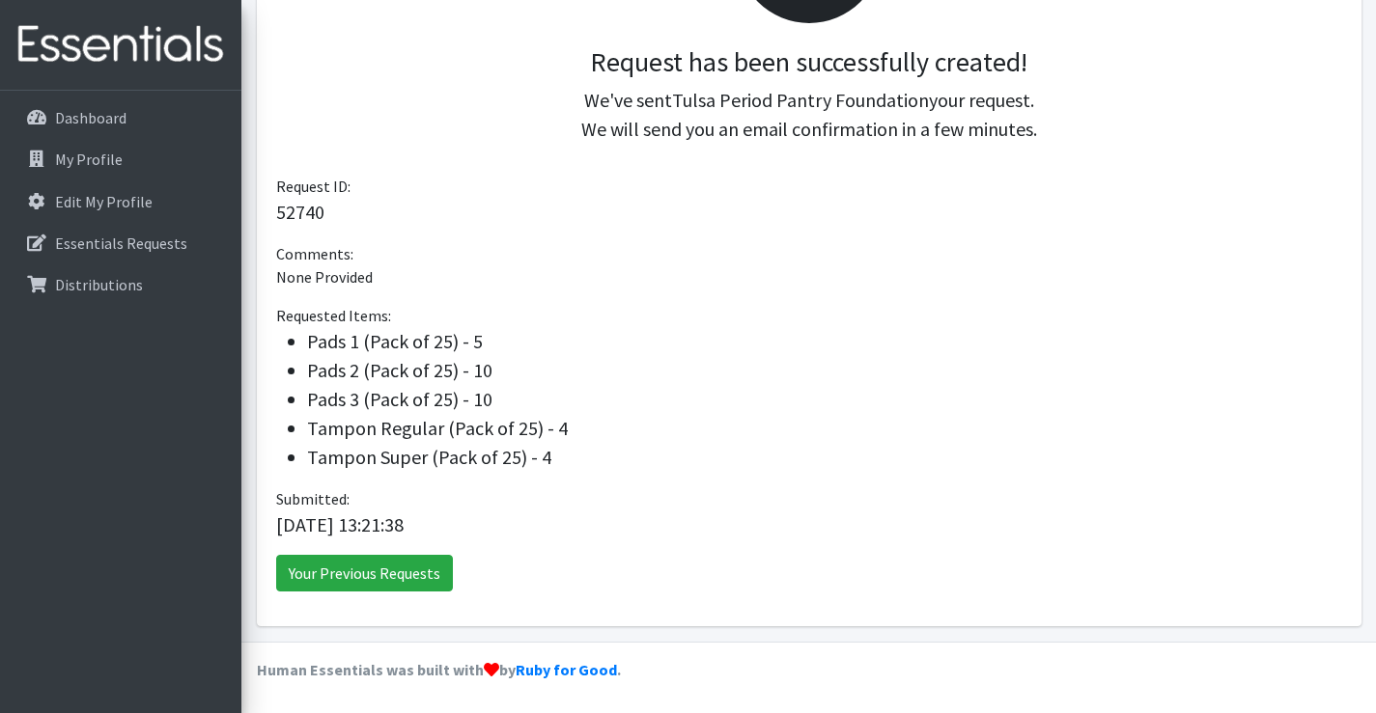
scroll to position [414, 0]
click at [435, 582] on link "Your Previous Requests" at bounding box center [364, 572] width 177 height 37
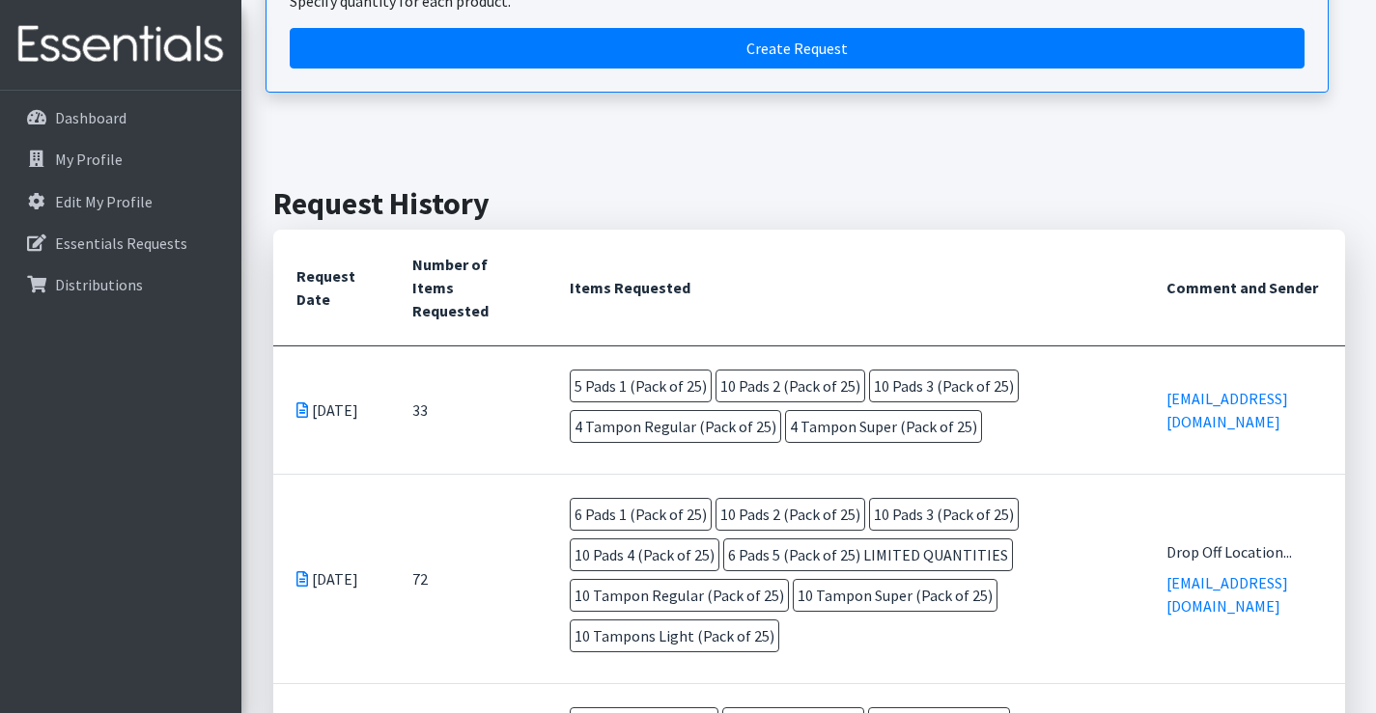
scroll to position [386, 0]
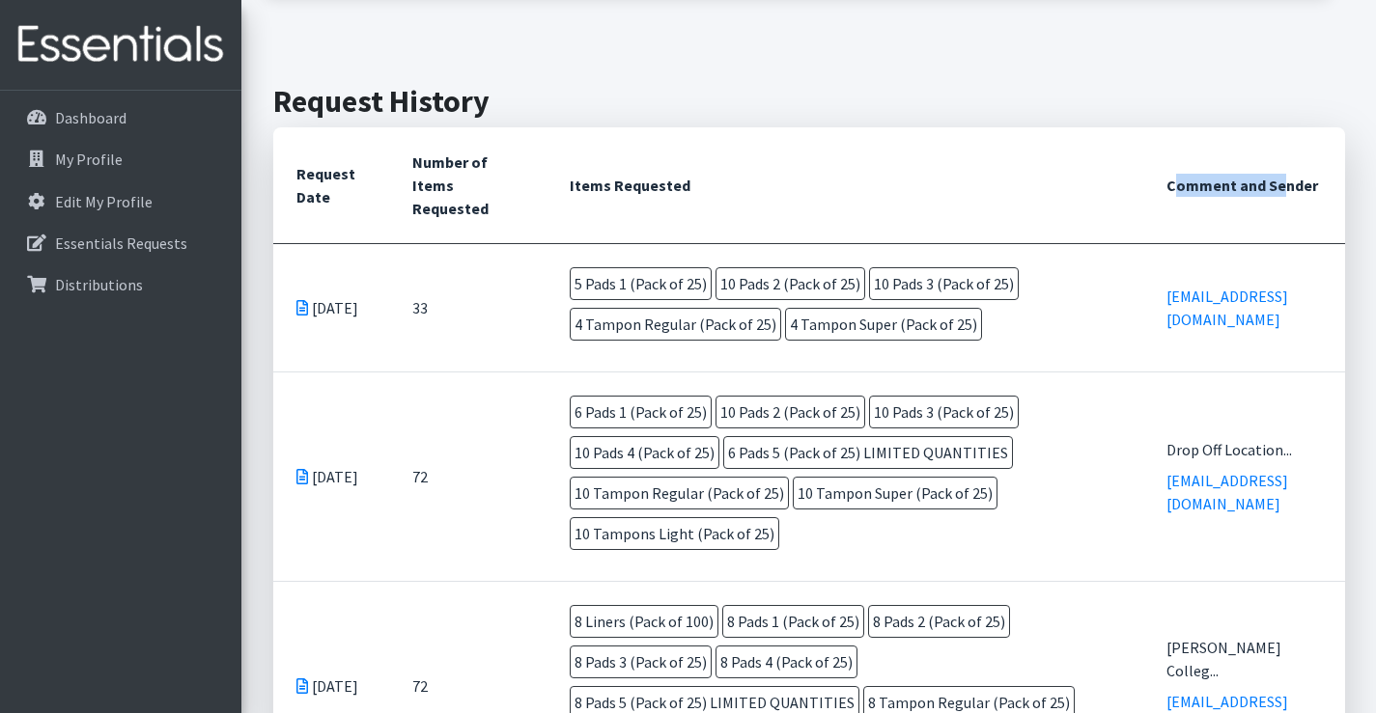
drag, startPoint x: 1085, startPoint y: 182, endPoint x: 1229, endPoint y: 210, distance: 146.5
click at [1217, 202] on th "Comment and Sender" at bounding box center [1243, 185] width 201 height 117
drag, startPoint x: 1236, startPoint y: 230, endPoint x: 1226, endPoint y: 264, distance: 35.1
click at [1237, 231] on th "Comment and Sender" at bounding box center [1243, 185] width 201 height 117
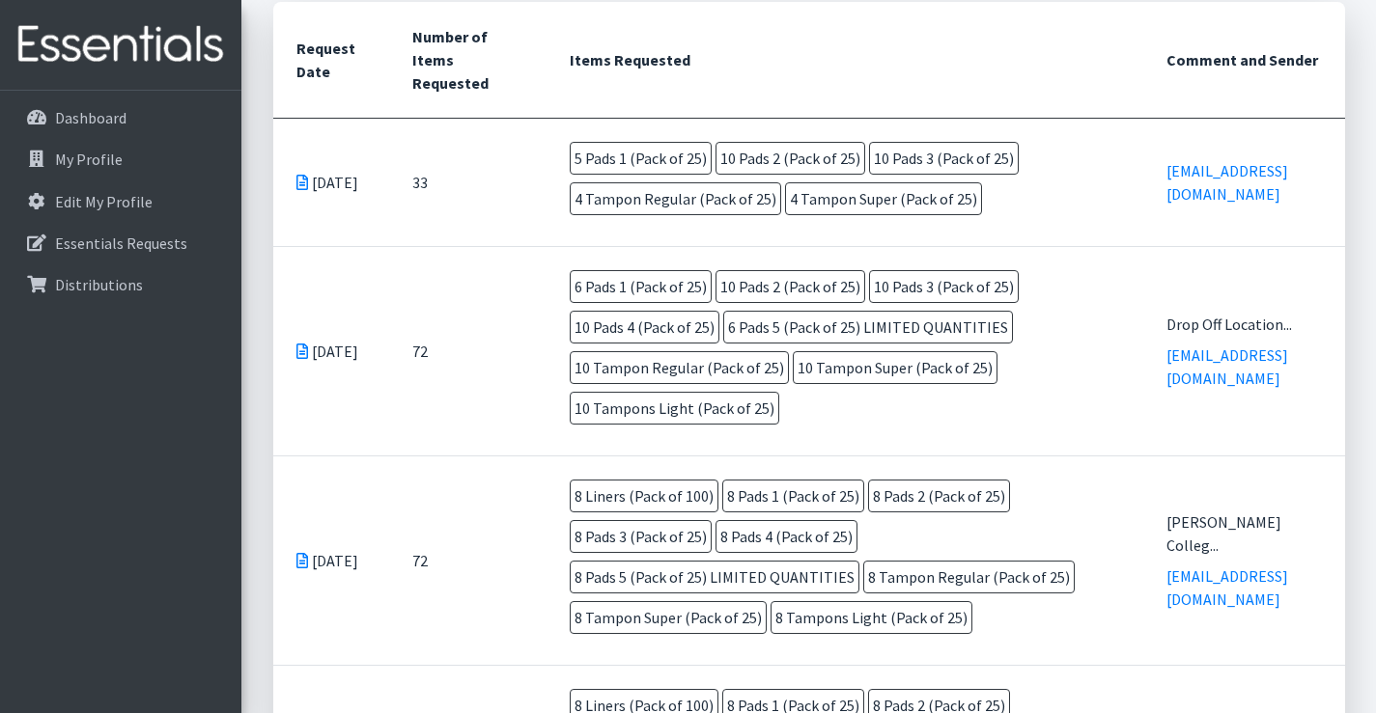
scroll to position [483, 0]
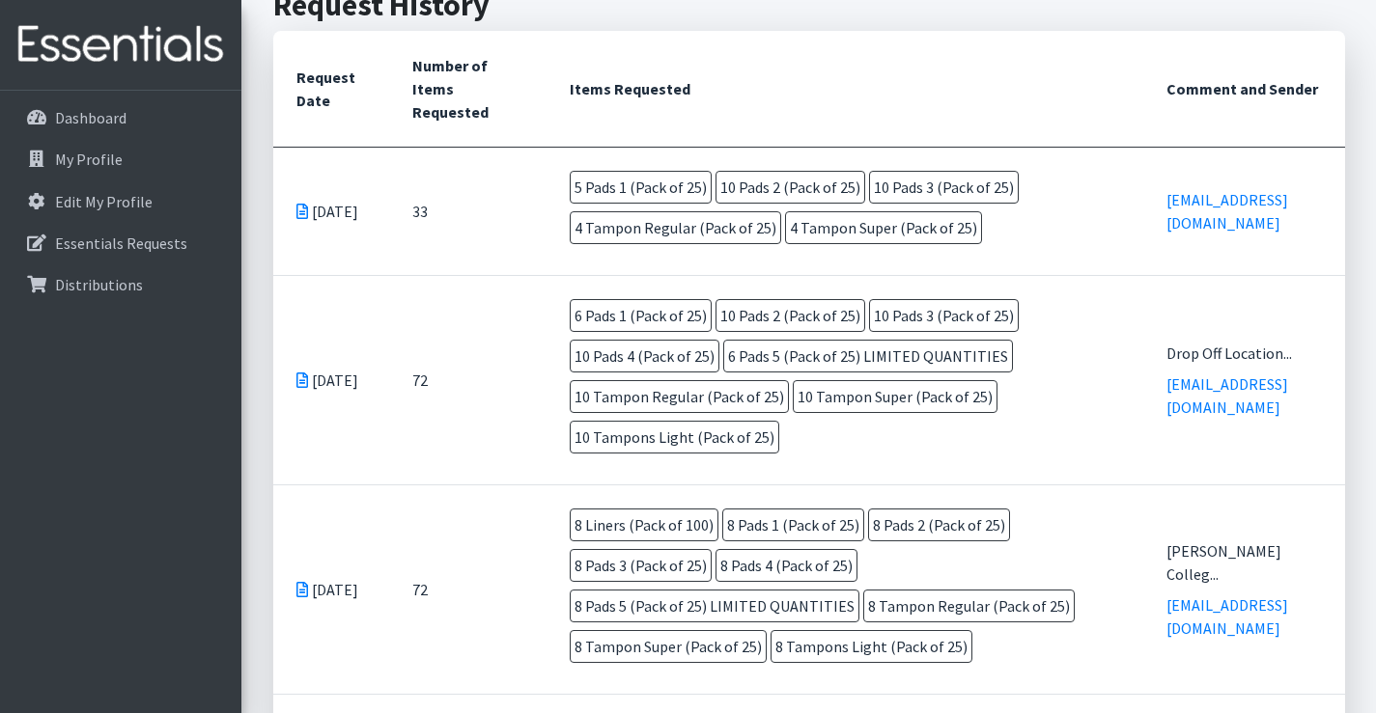
click at [1043, 260] on td "5 Pads 1 (Pack of 25) 10 Pads 2 (Pack of 25) 10 Pads 3 (Pack of 25) 4 Tampon Re…" at bounding box center [844, 211] width 597 height 127
drag, startPoint x: 396, startPoint y: 207, endPoint x: 431, endPoint y: 236, distance: 45.2
click at [419, 226] on td "33" at bounding box center [468, 211] width 158 height 128
click at [433, 241] on td "33" at bounding box center [468, 211] width 158 height 128
drag, startPoint x: 293, startPoint y: 186, endPoint x: 349, endPoint y: 237, distance: 75.1
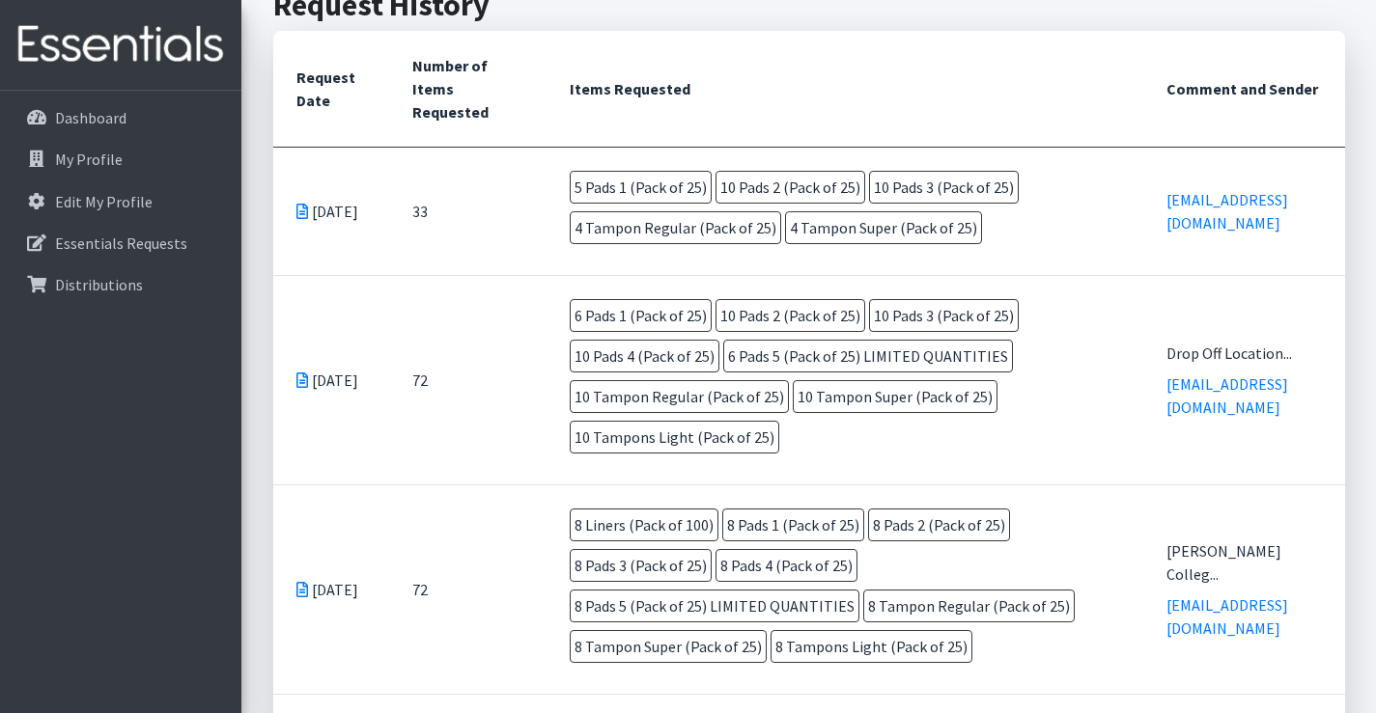
click at [346, 235] on td "Oct 2 2025" at bounding box center [331, 211] width 116 height 128
click at [354, 242] on td "Oct 2 2025" at bounding box center [331, 211] width 116 height 128
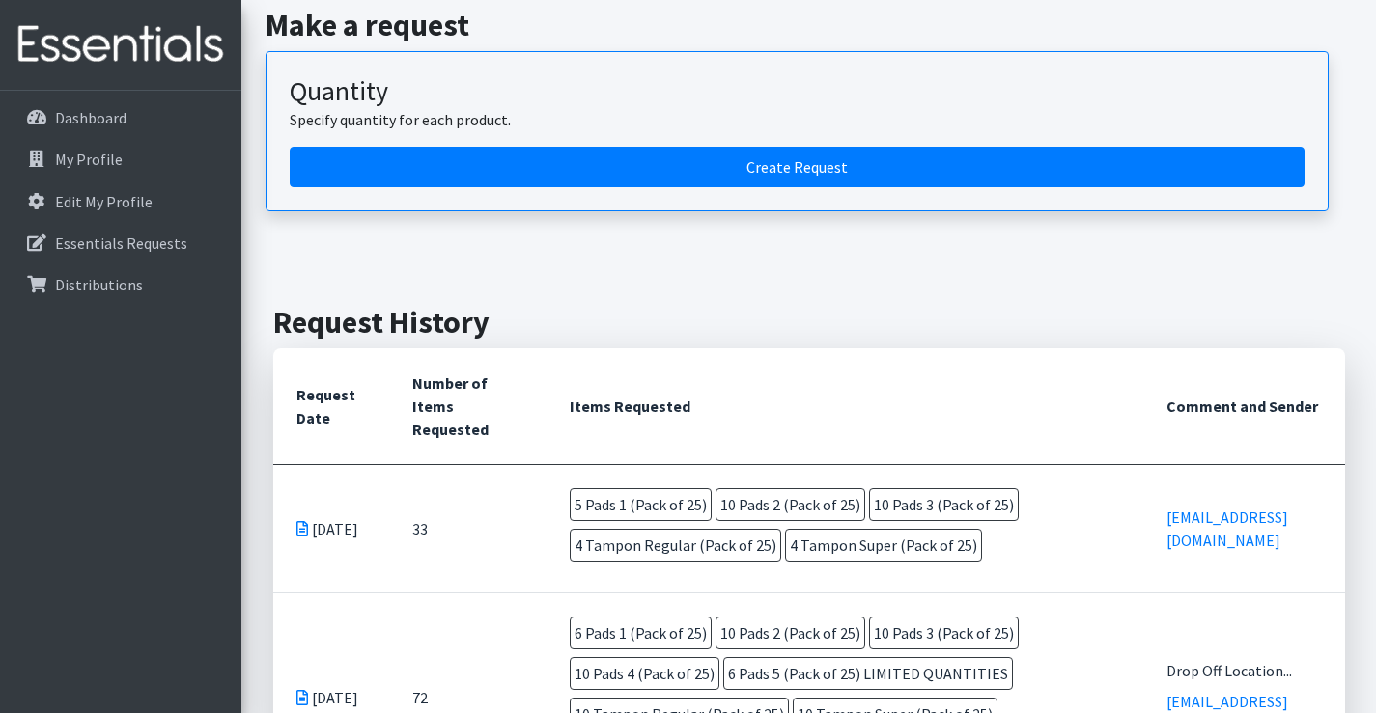
scroll to position [0, 0]
